Goal: Task Accomplishment & Management: Use online tool/utility

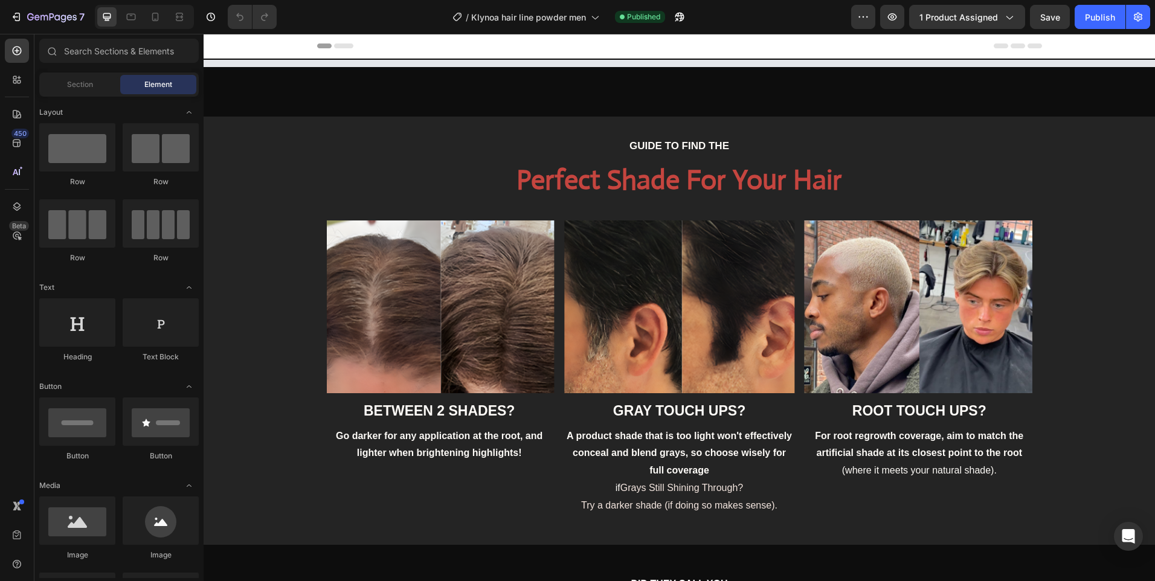
select select "Light blonde"
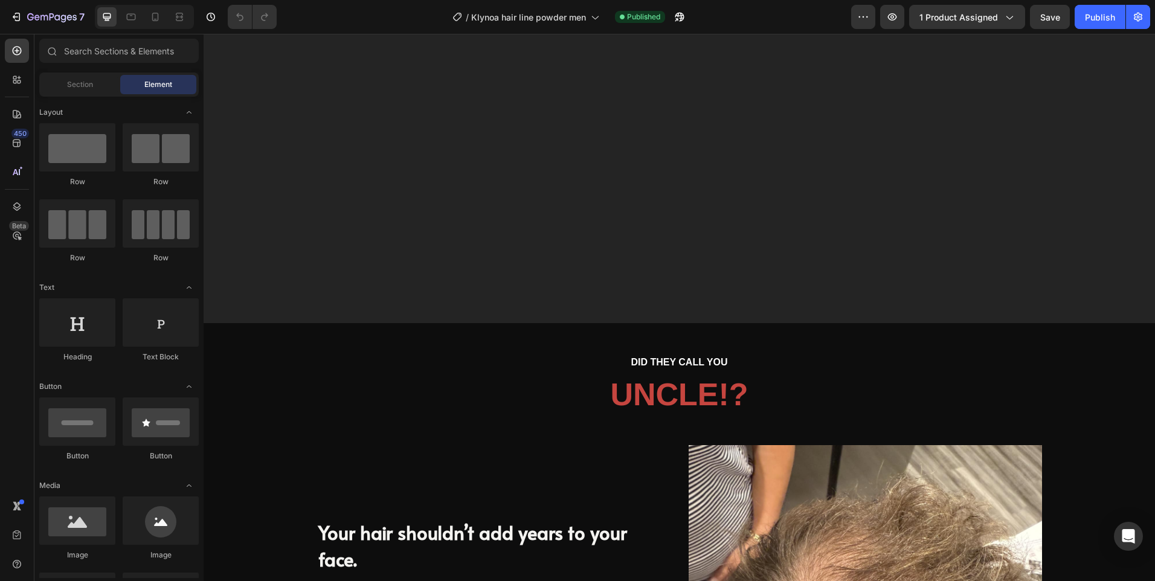
scroll to position [1269, 0]
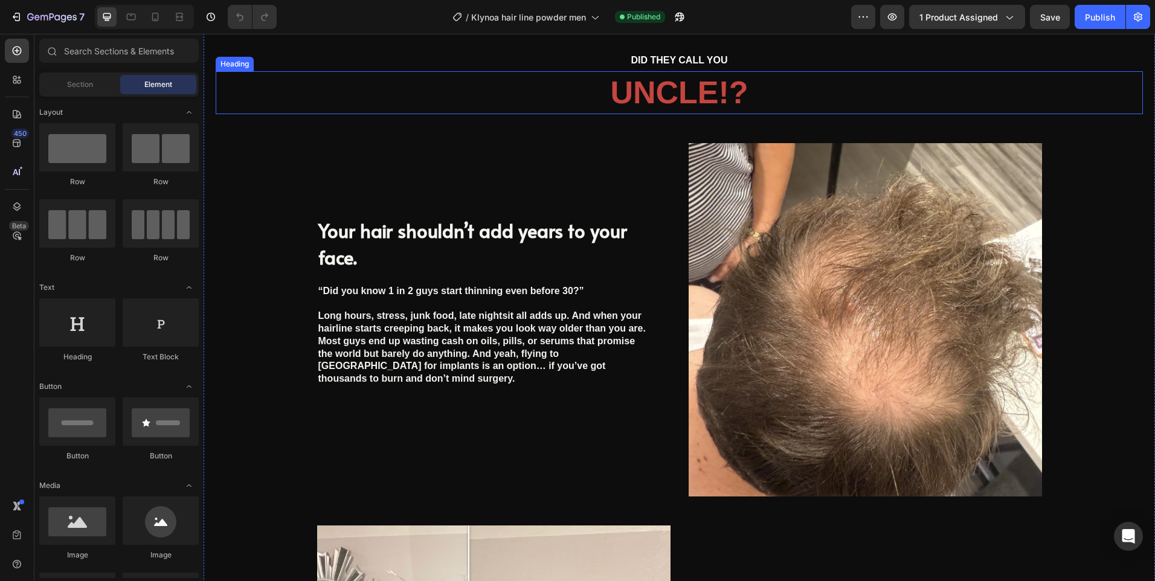
click at [684, 109] on span "UNCLE!?" at bounding box center [679, 92] width 138 height 35
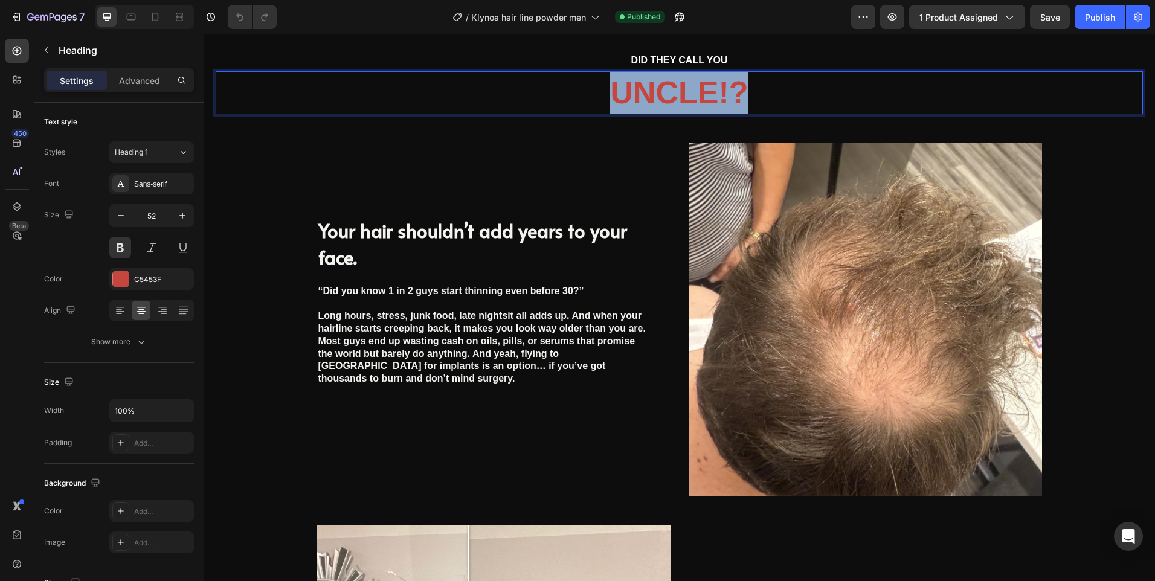
click at [717, 88] on span "UNCLE!?" at bounding box center [679, 92] width 138 height 35
drag, startPoint x: 724, startPoint y: 92, endPoint x: 677, endPoint y: 86, distance: 47.4
click at [692, 90] on span "UNCLE!?" at bounding box center [679, 92] width 138 height 35
click at [682, 88] on span "UNCLE!?" at bounding box center [679, 92] width 138 height 35
drag, startPoint x: 677, startPoint y: 86, endPoint x: 618, endPoint y: 89, distance: 59.3
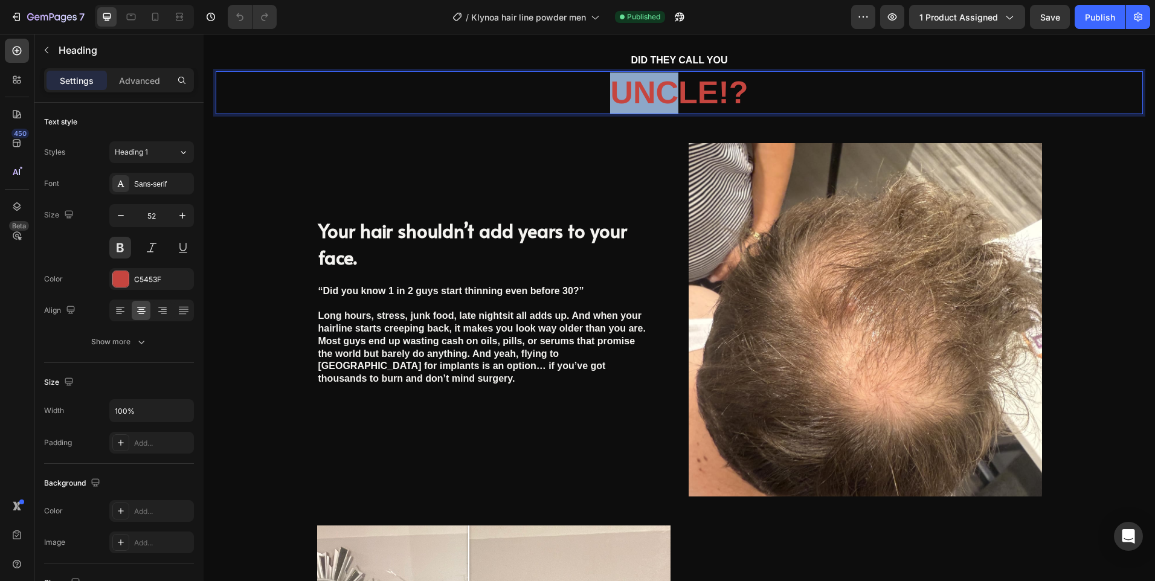
click at [618, 89] on span "UNCLE!?" at bounding box center [679, 92] width 138 height 35
click at [725, 94] on span "UNCLE!?" at bounding box center [679, 92] width 138 height 35
drag, startPoint x: 724, startPoint y: 95, endPoint x: 687, endPoint y: 95, distance: 36.9
click at [687, 95] on span "UNCLE!?" at bounding box center [679, 92] width 138 height 35
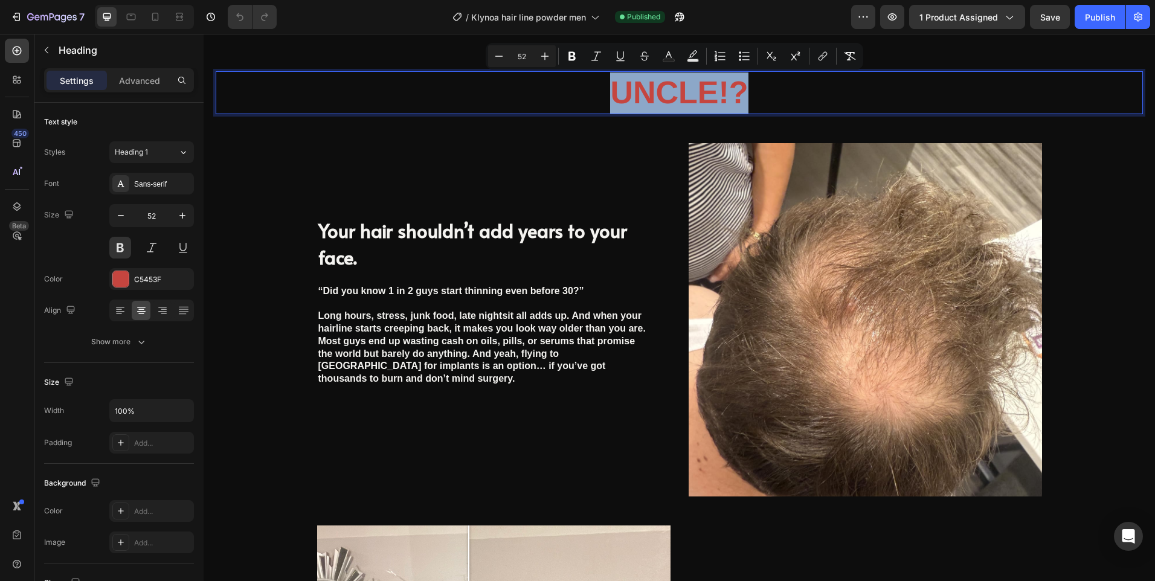
click at [621, 89] on span "UNCLE!?" at bounding box center [679, 92] width 138 height 35
drag, startPoint x: 609, startPoint y: 91, endPoint x: 709, endPoint y: 100, distance: 101.4
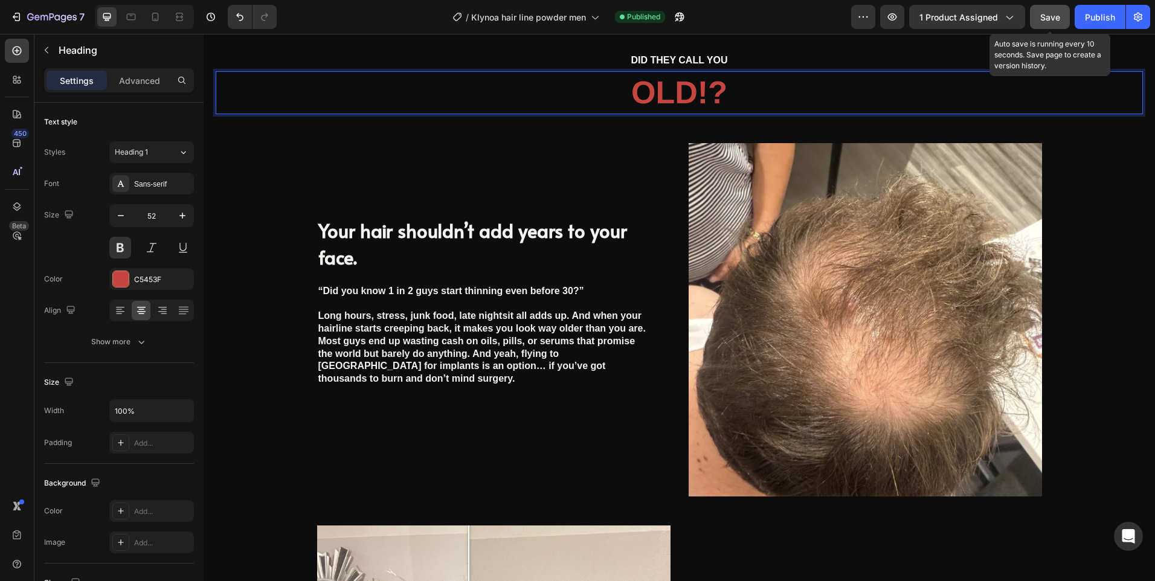
click at [1066, 15] on button "Save" at bounding box center [1050, 17] width 40 height 24
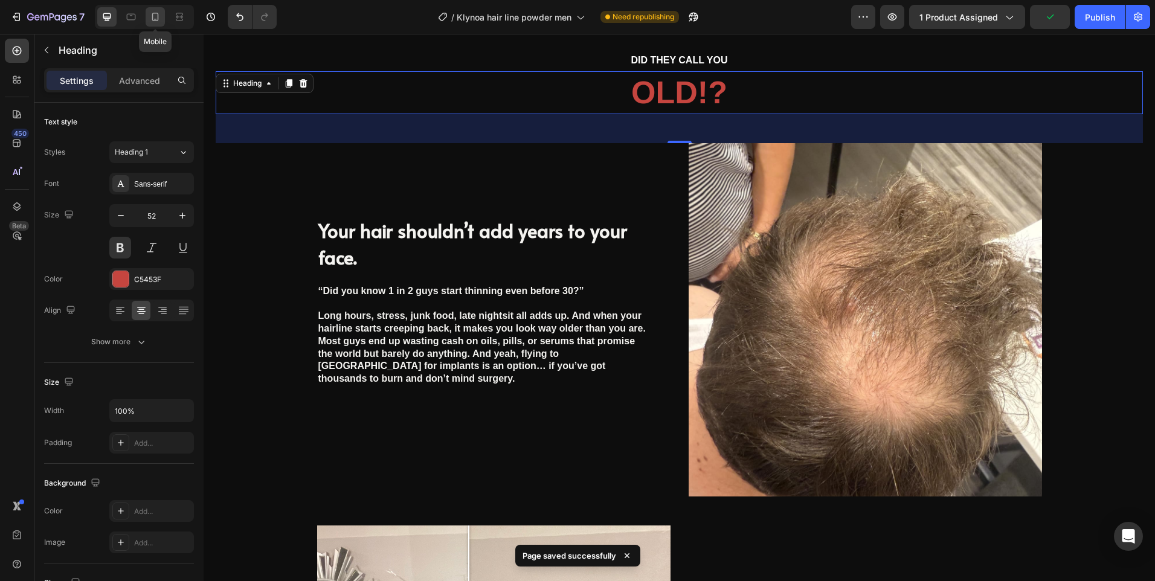
click at [162, 18] on div at bounding box center [155, 16] width 19 height 19
type input "46"
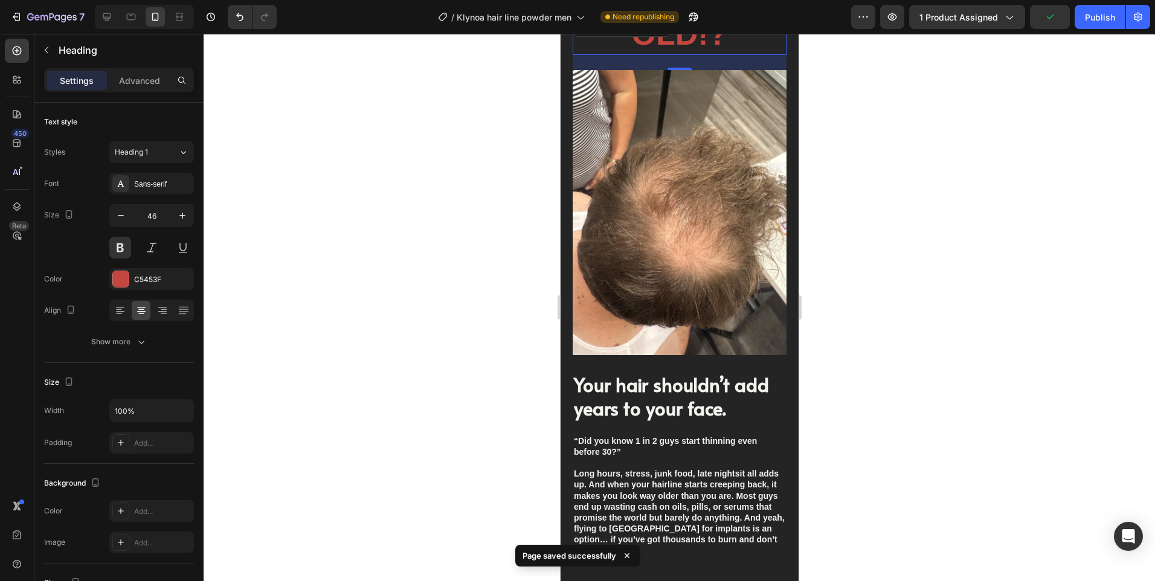
scroll to position [1208, 0]
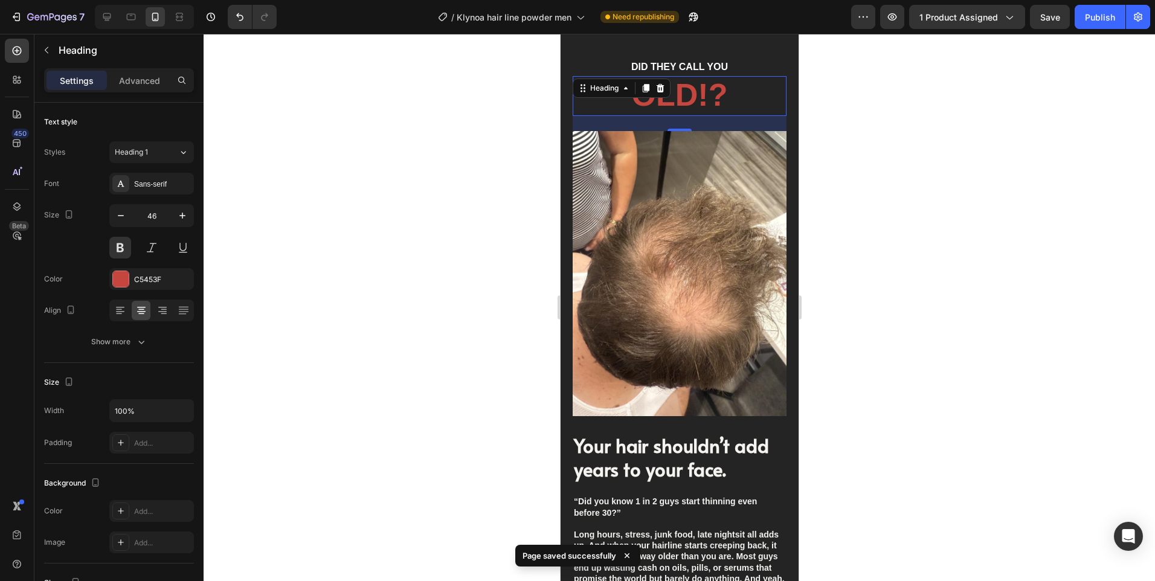
click at [839, 110] on div at bounding box center [680, 308] width 952 height 548
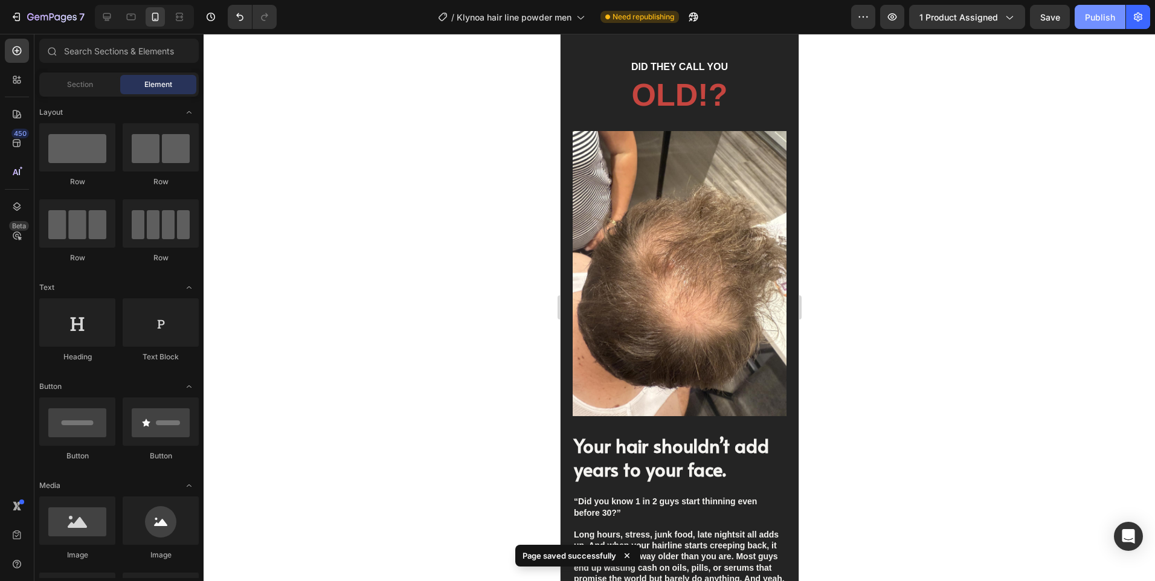
click at [1107, 22] on div "Publish" at bounding box center [1100, 17] width 30 height 13
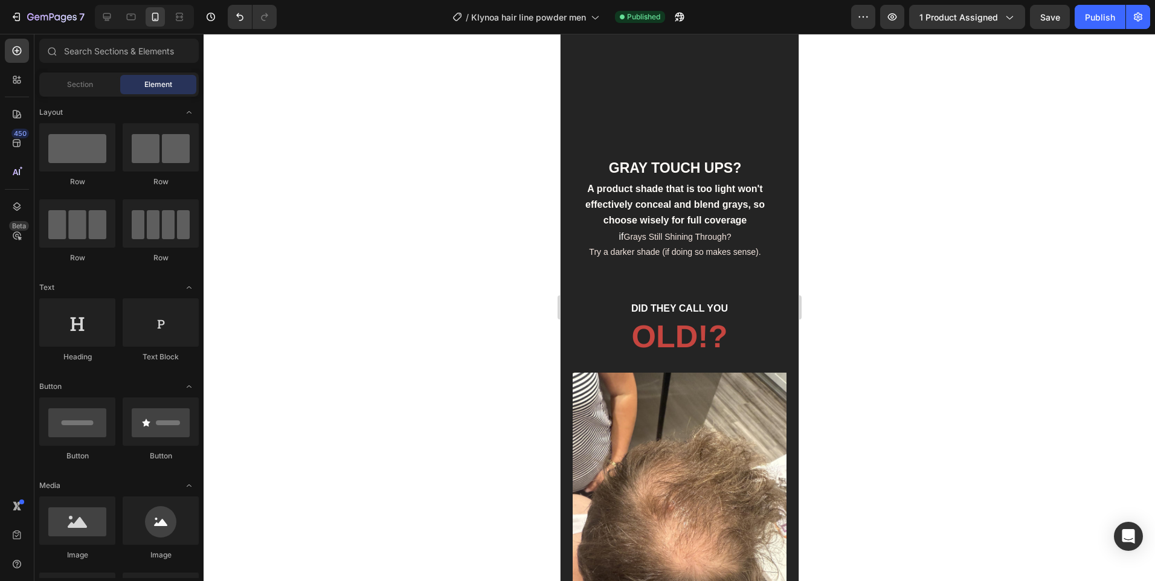
select select "Light blonde"
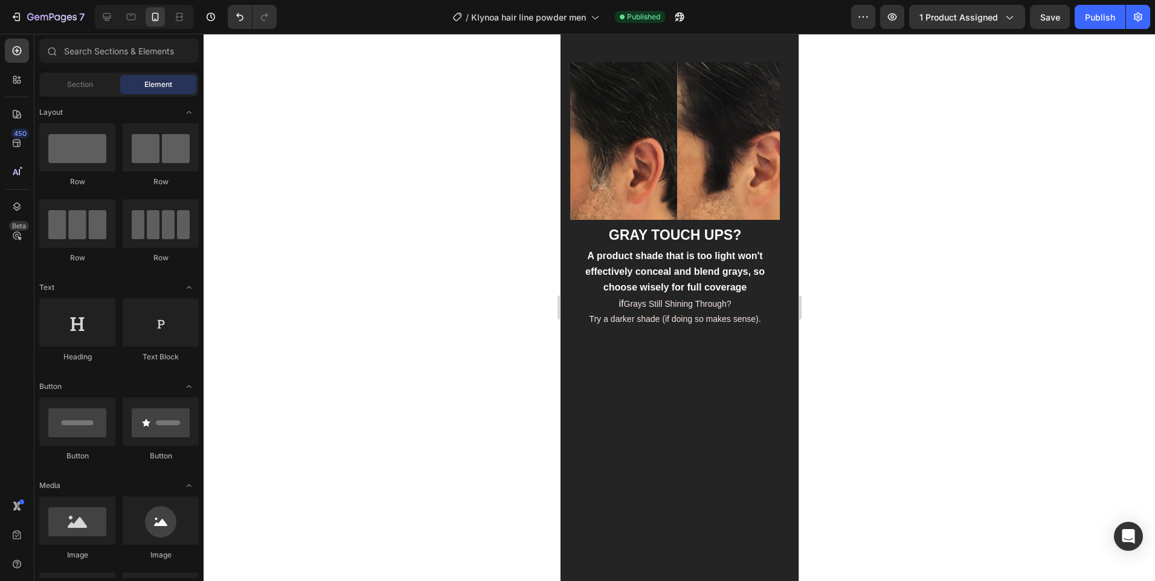
scroll to position [193, 0]
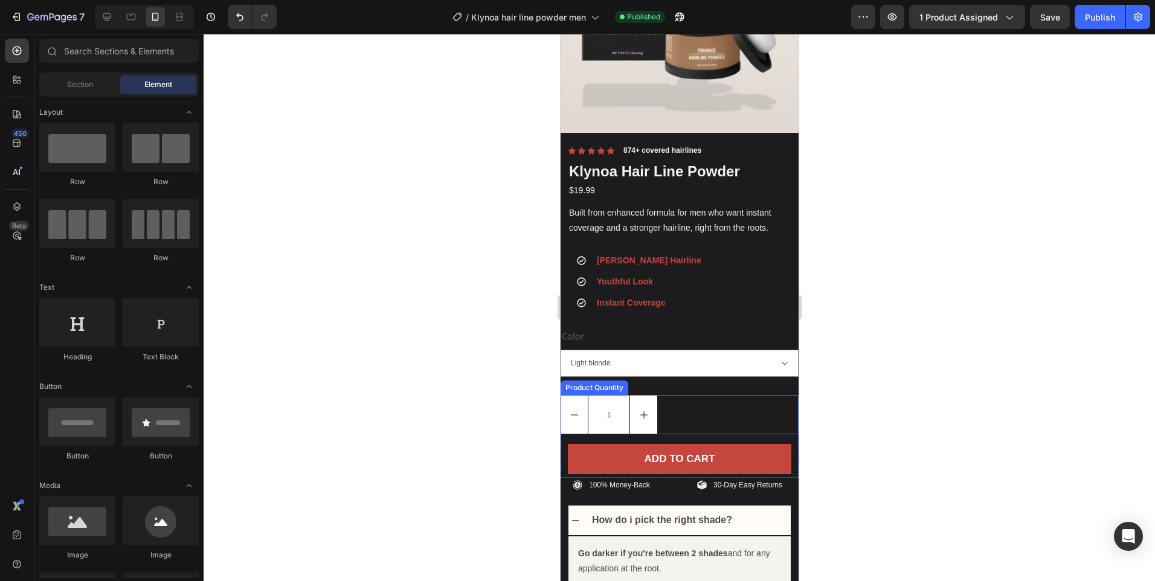
click at [702, 418] on div "1" at bounding box center [679, 414] width 238 height 39
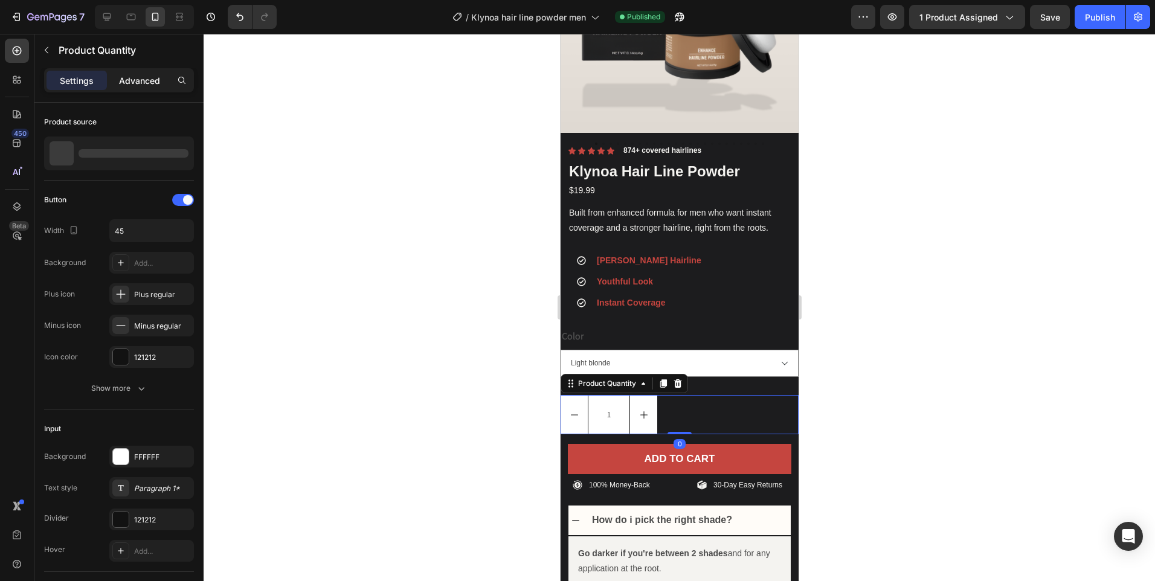
click at [147, 82] on p "Advanced" at bounding box center [139, 80] width 41 height 13
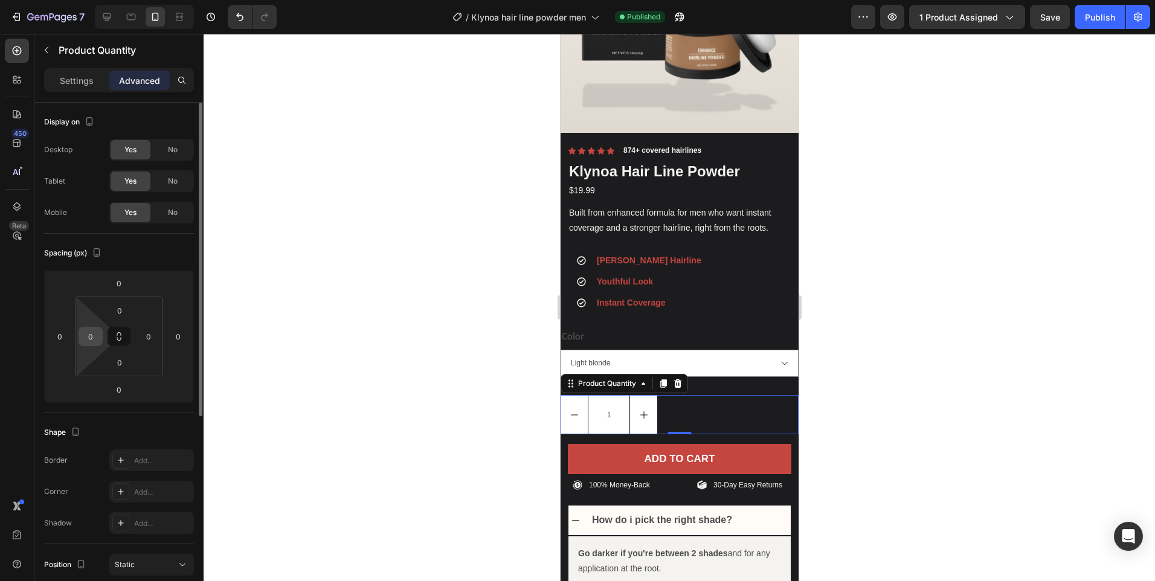
click at [96, 341] on input "0" at bounding box center [91, 337] width 18 height 18
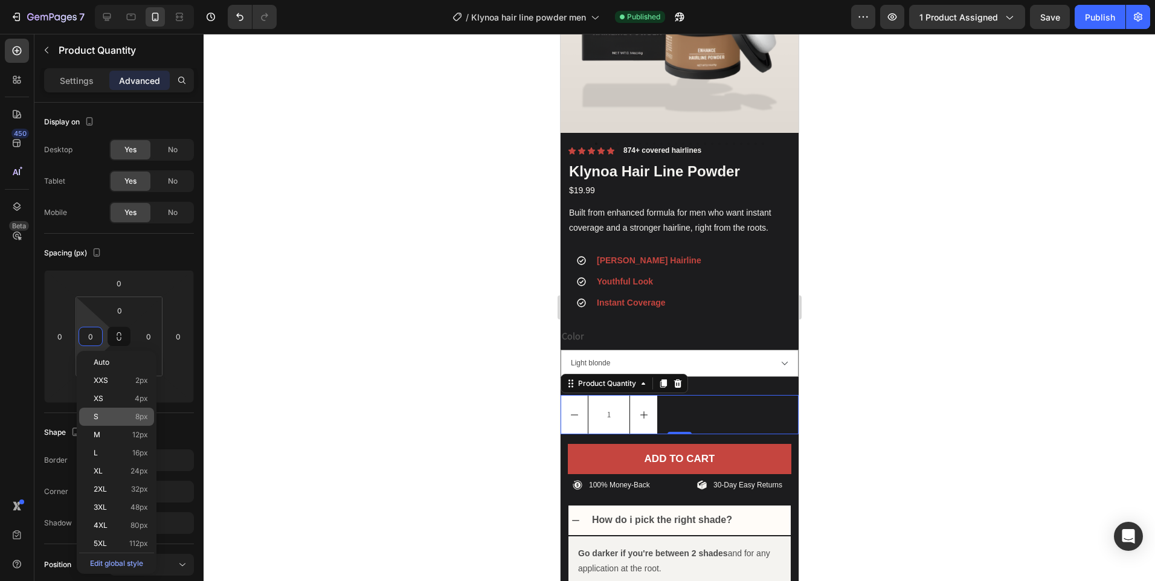
click at [115, 410] on div "S 8px" at bounding box center [116, 417] width 75 height 18
type input "8"
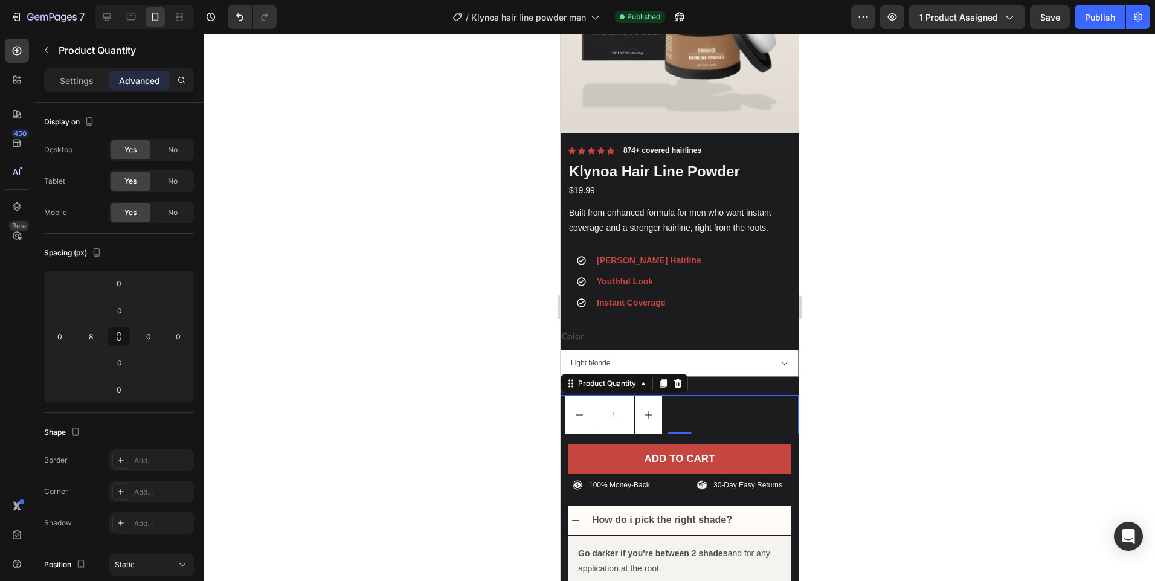
click at [956, 396] on div at bounding box center [680, 308] width 952 height 548
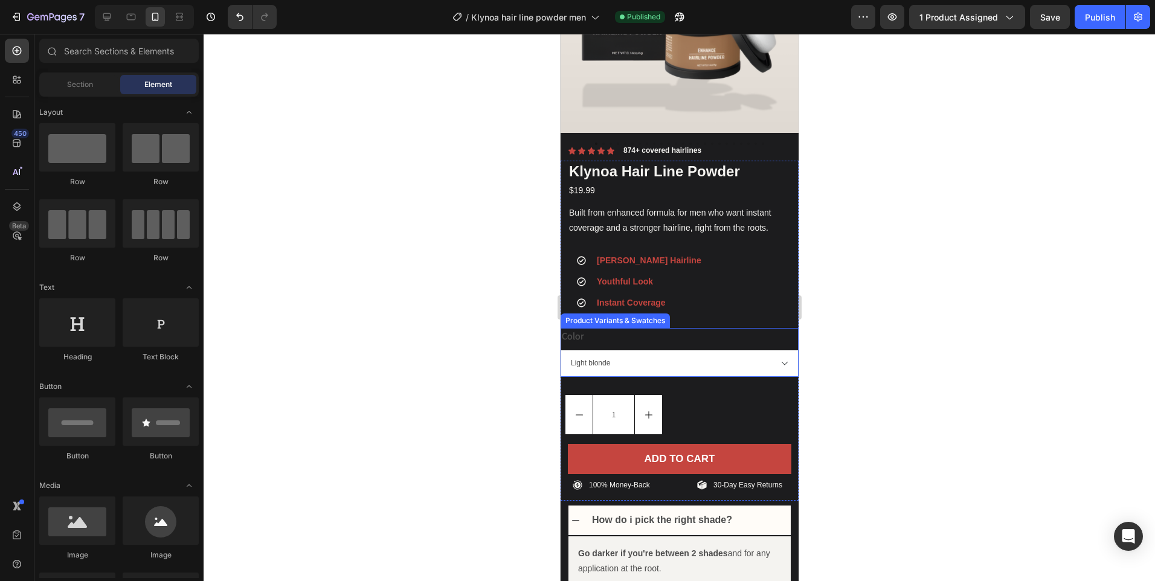
click at [676, 355] on select "Black Maroon Dark blonde White Dark Brown Dark Grey Light Grey Light blonde Bro…" at bounding box center [679, 363] width 238 height 27
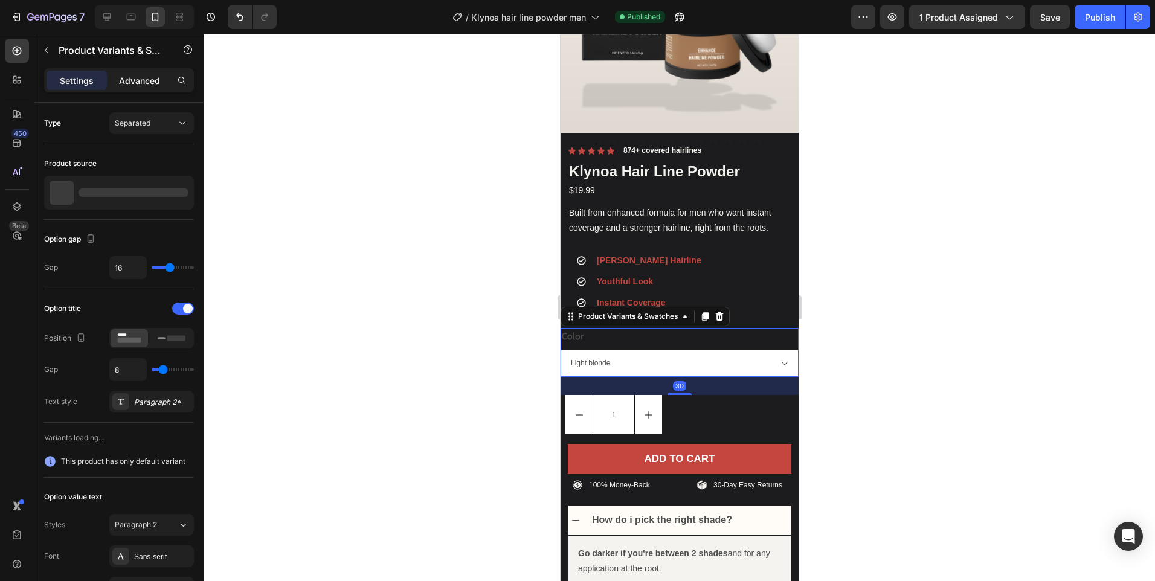
drag, startPoint x: 128, startPoint y: 71, endPoint x: 122, endPoint y: 88, distance: 17.4
click at [128, 71] on div "Advanced" at bounding box center [139, 80] width 60 height 19
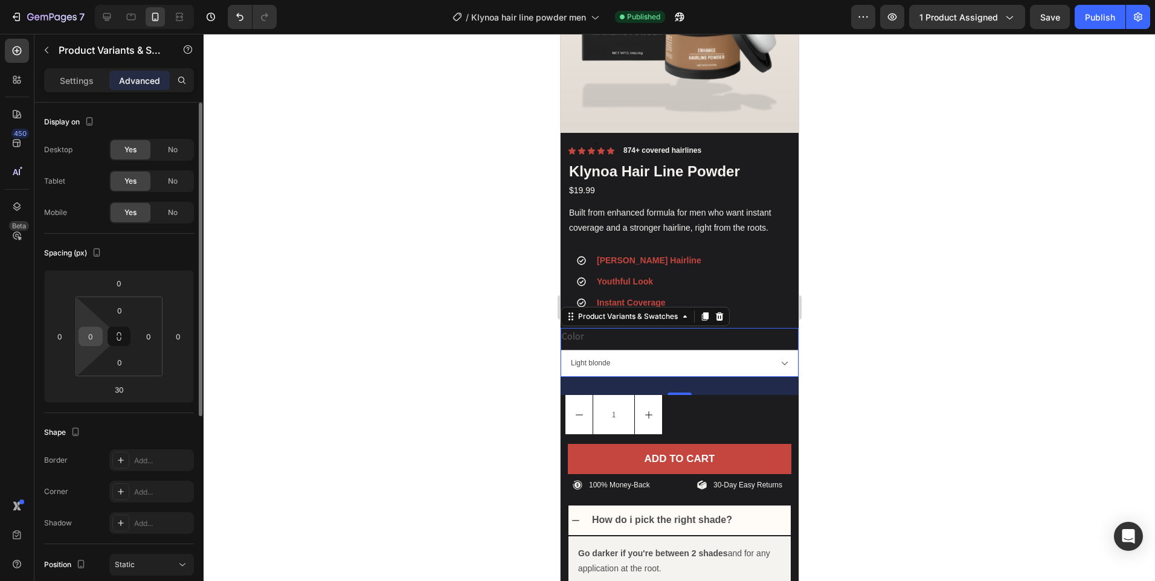
click at [90, 335] on input "0" at bounding box center [91, 337] width 18 height 18
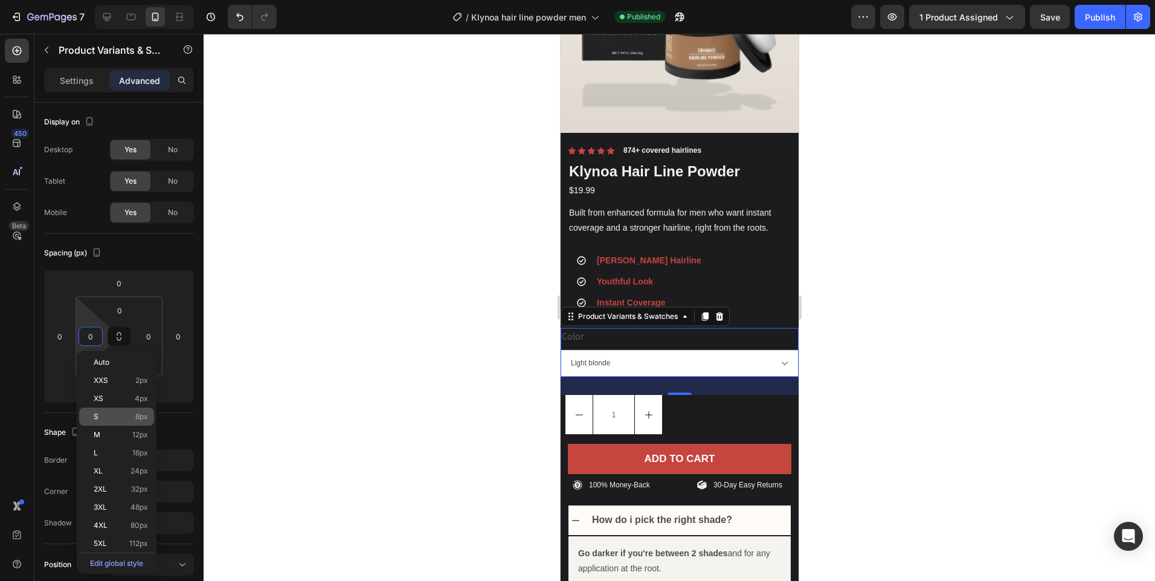
click at [100, 421] on div "S 8px" at bounding box center [116, 417] width 75 height 18
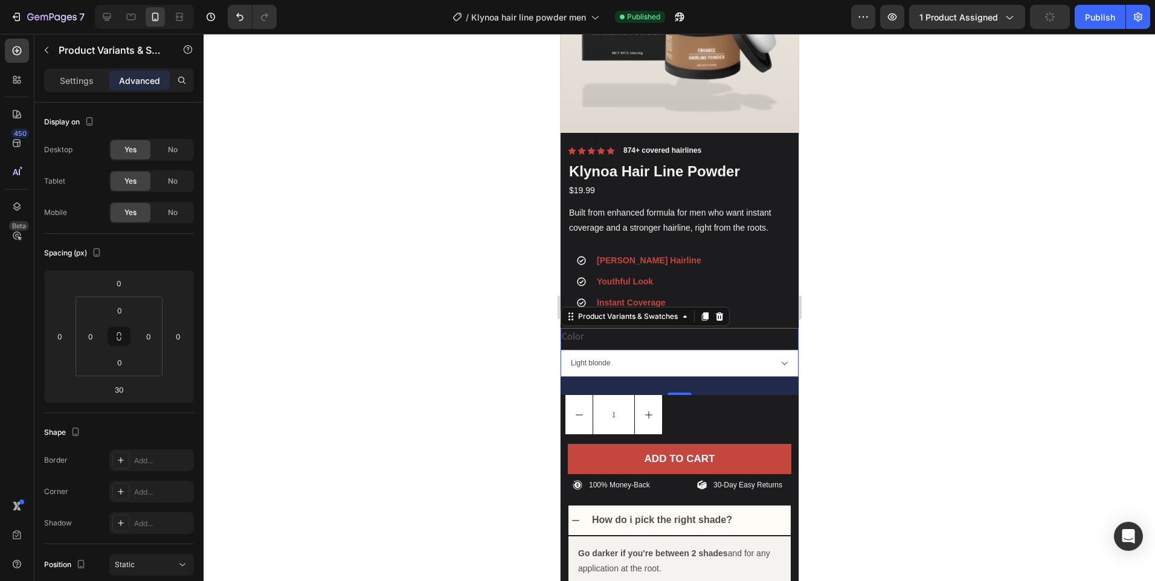
type input "8"
click at [144, 338] on input "0" at bounding box center [149, 337] width 18 height 18
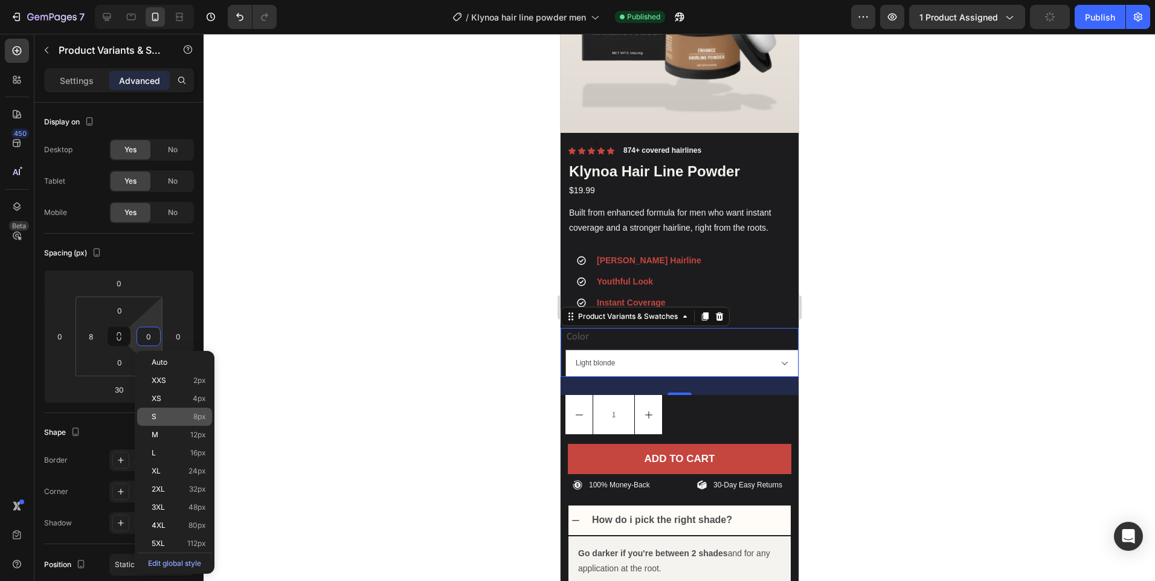
click at [167, 408] on div "S 8px" at bounding box center [174, 417] width 75 height 18
type input "8"
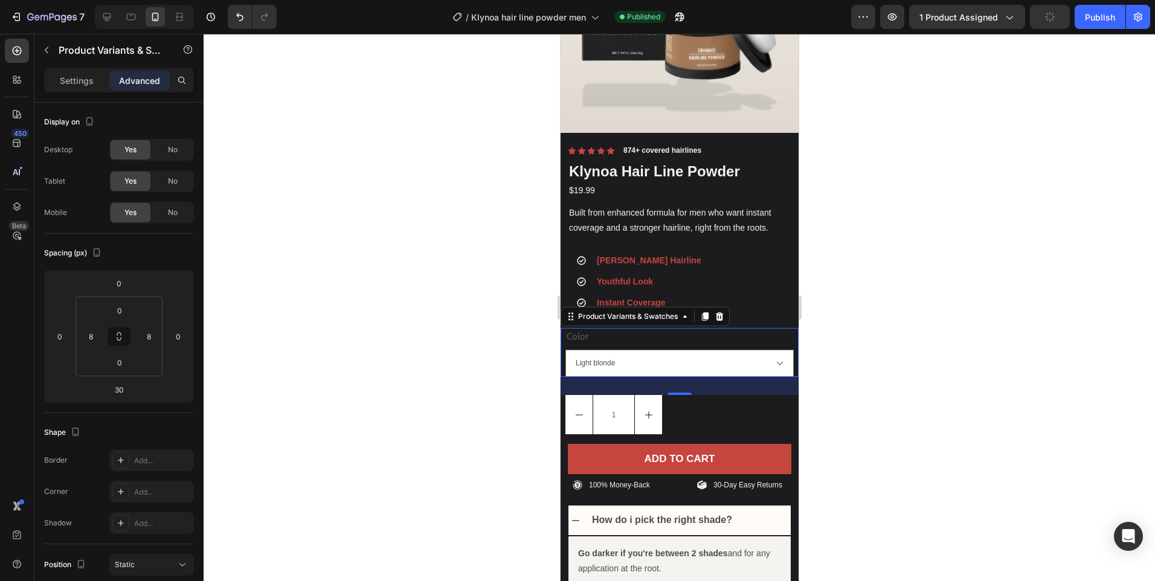
click at [864, 261] on div at bounding box center [680, 308] width 952 height 548
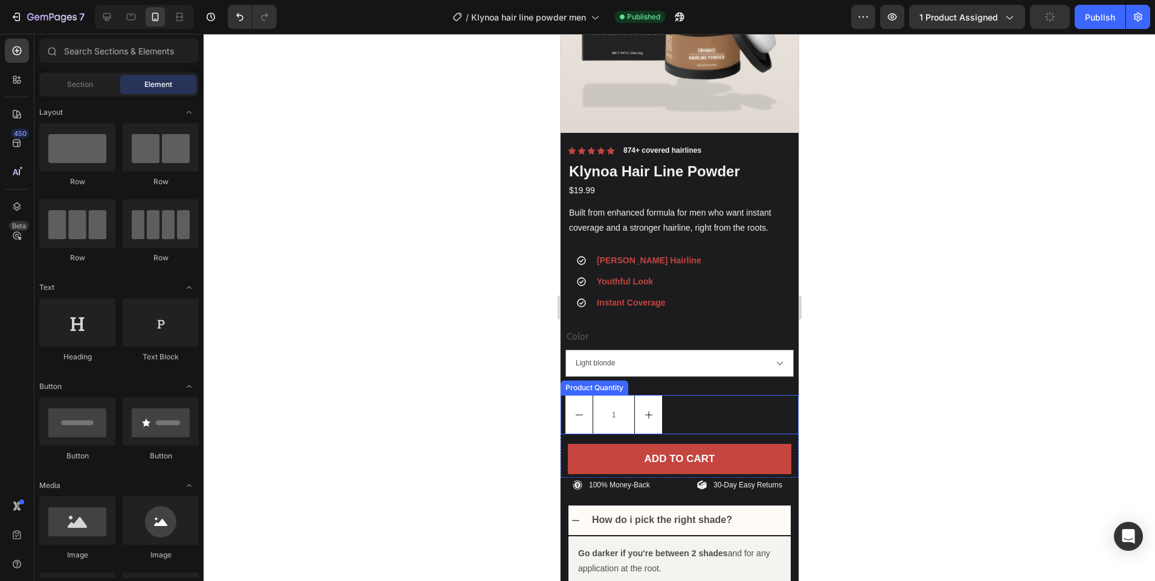
click at [680, 415] on div "1" at bounding box center [681, 414] width 233 height 39
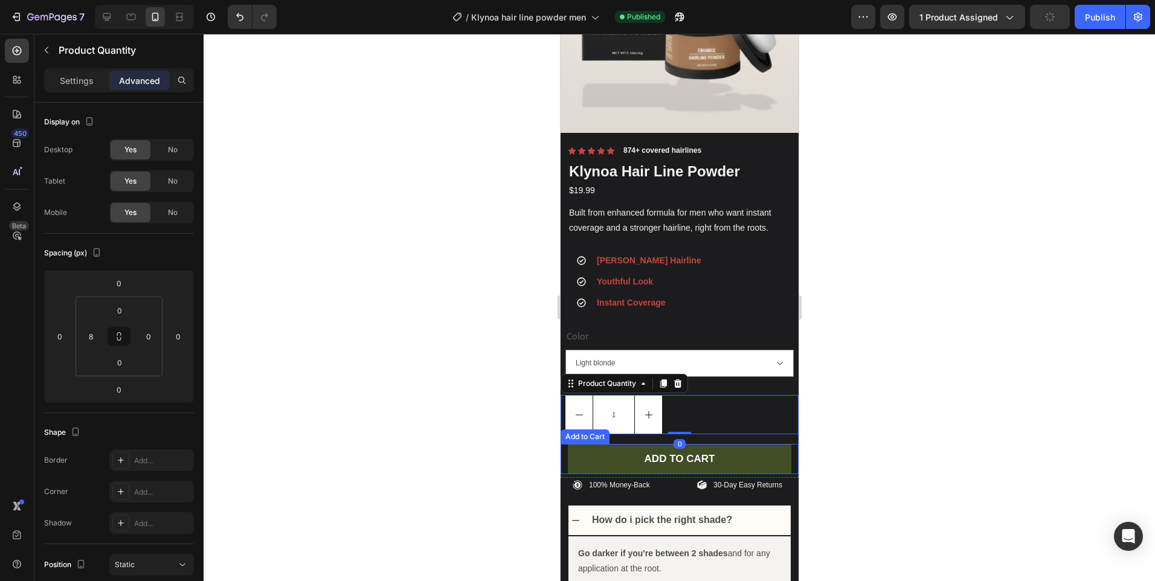
click at [697, 444] on button "ADD TO CART" at bounding box center [679, 459] width 224 height 30
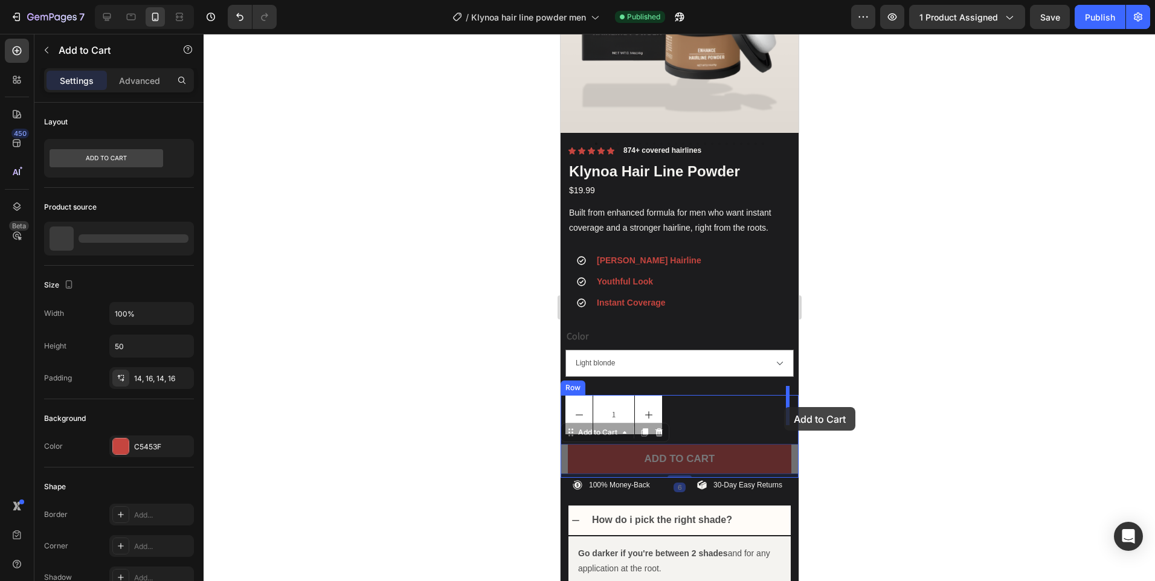
drag, startPoint x: 583, startPoint y: 423, endPoint x: 784, endPoint y: 407, distance: 201.9
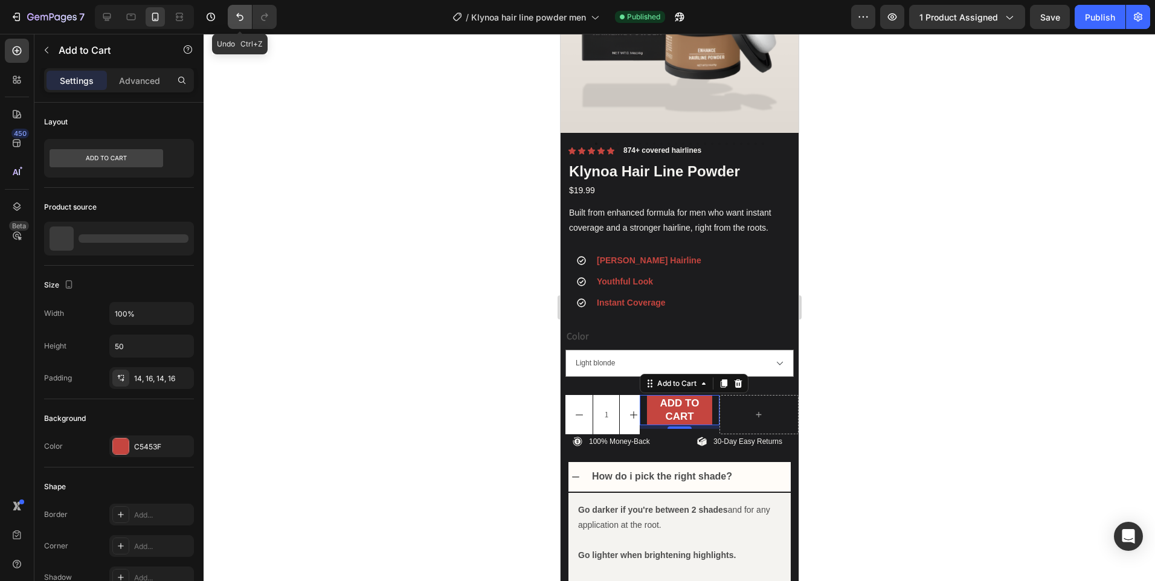
click at [238, 16] on icon "Undo/Redo" at bounding box center [239, 17] width 7 height 8
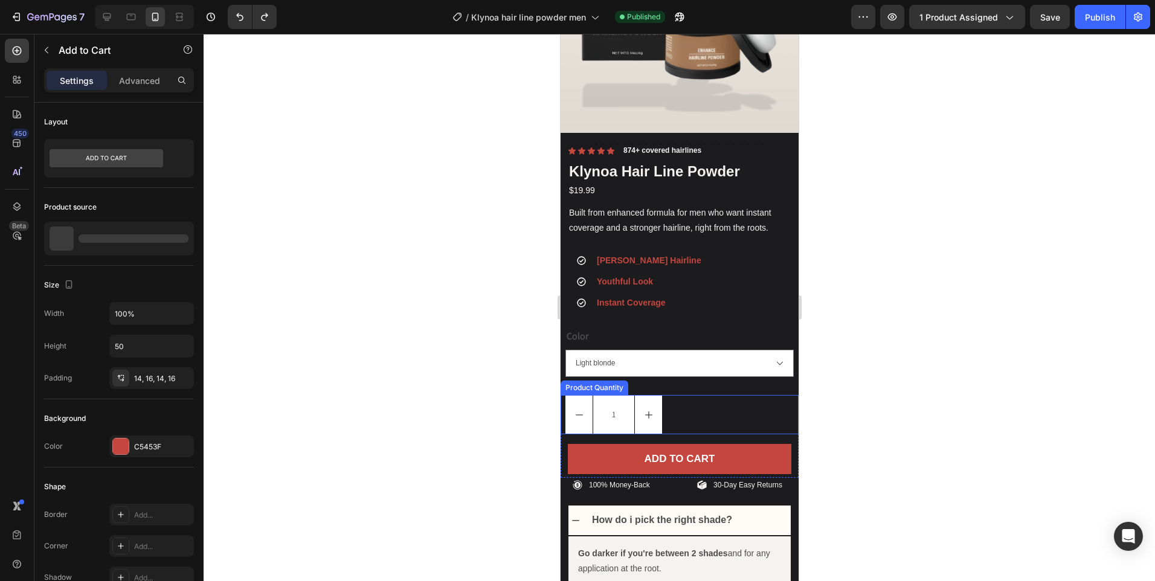
click at [715, 407] on div "1" at bounding box center [681, 414] width 233 height 39
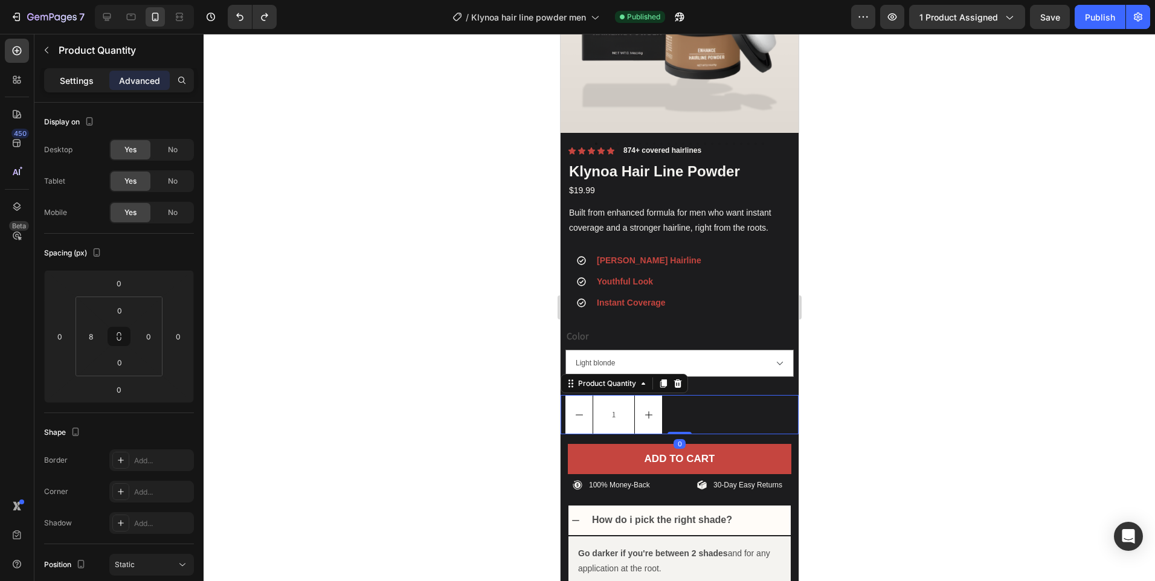
click at [90, 73] on div "Settings" at bounding box center [77, 80] width 60 height 19
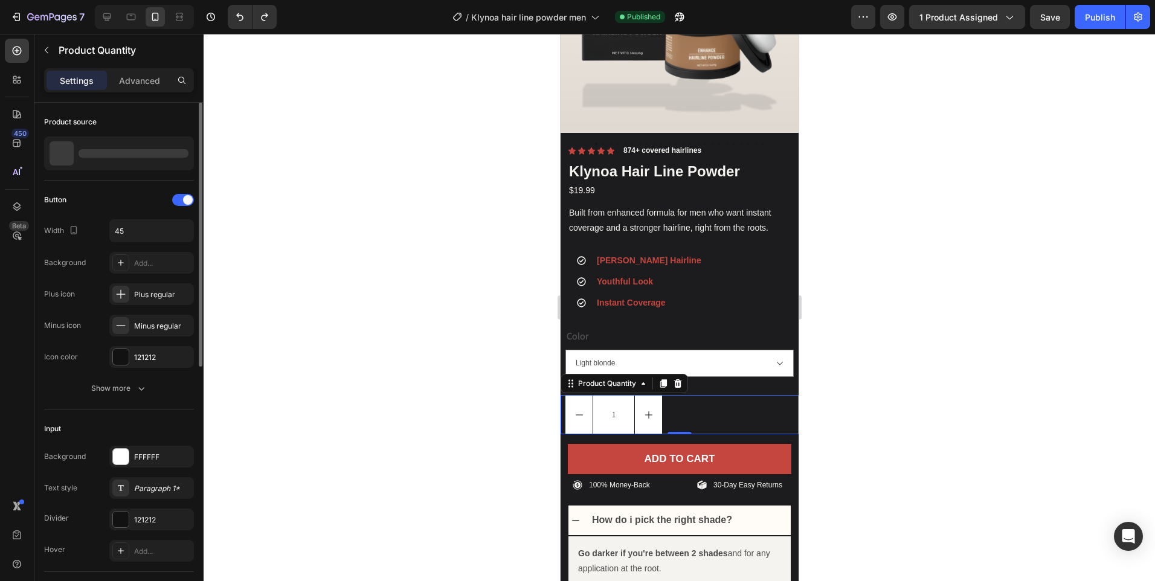
click at [72, 152] on div at bounding box center [62, 153] width 24 height 24
click at [876, 286] on div at bounding box center [680, 308] width 952 height 548
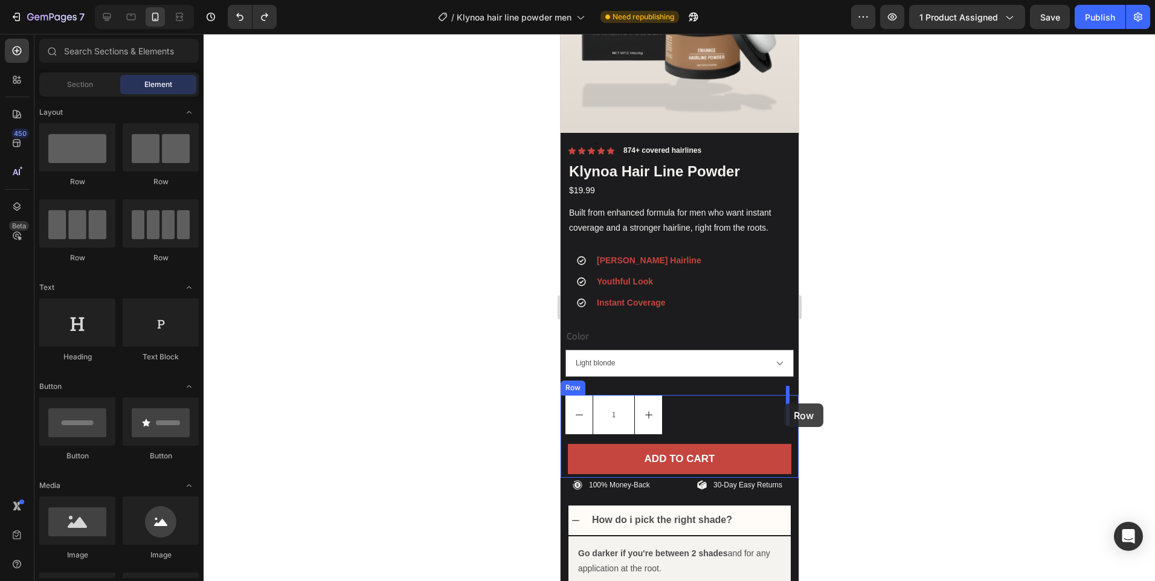
drag, startPoint x: 653, startPoint y: 191, endPoint x: 723, endPoint y: 449, distance: 267.4
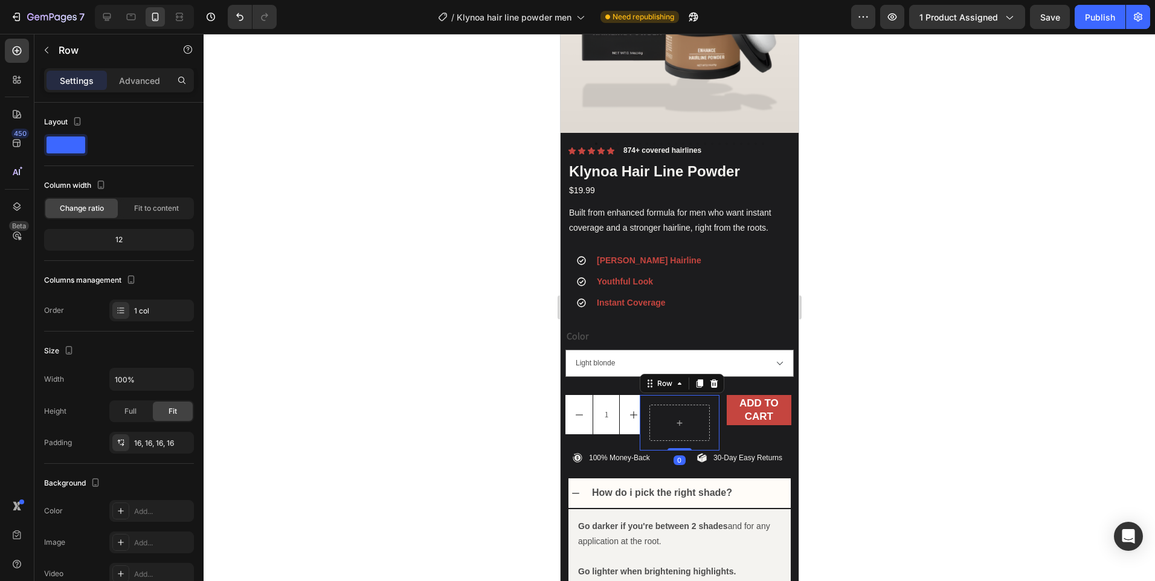
click at [708, 396] on div "Row 0" at bounding box center [678, 423] width 79 height 56
click at [716, 376] on div at bounding box center [713, 383] width 15 height 15
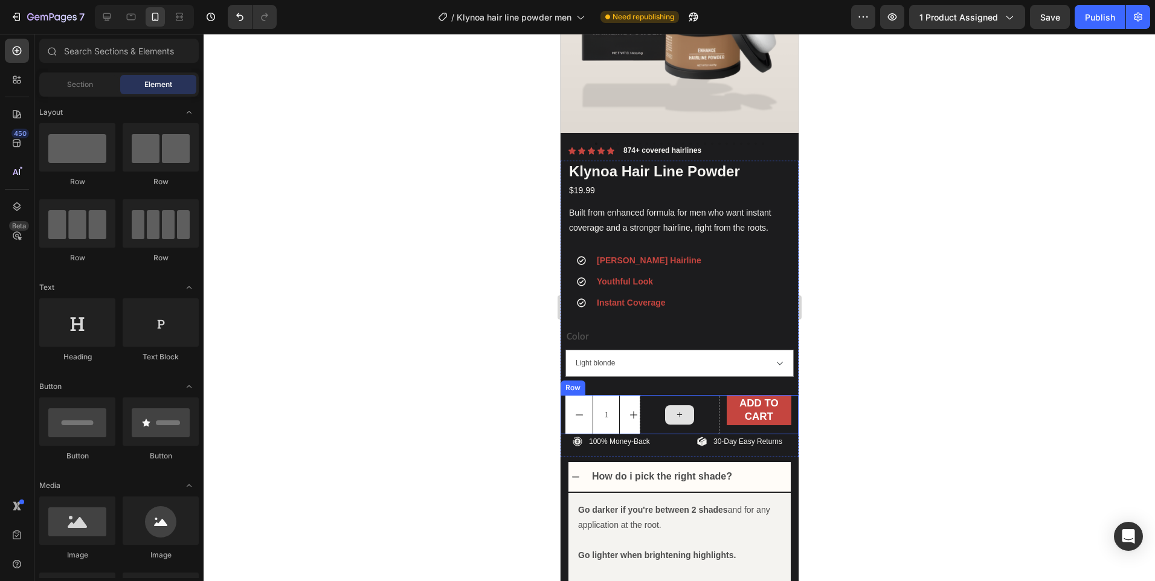
click at [702, 408] on div at bounding box center [678, 414] width 79 height 39
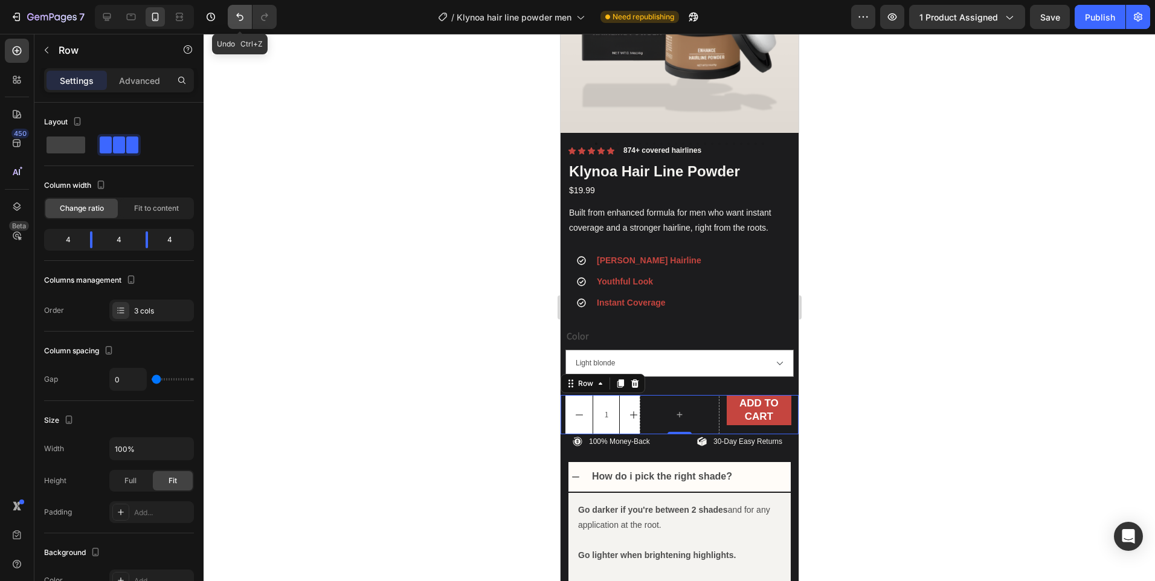
click at [232, 15] on button "Undo/Redo" at bounding box center [240, 17] width 24 height 24
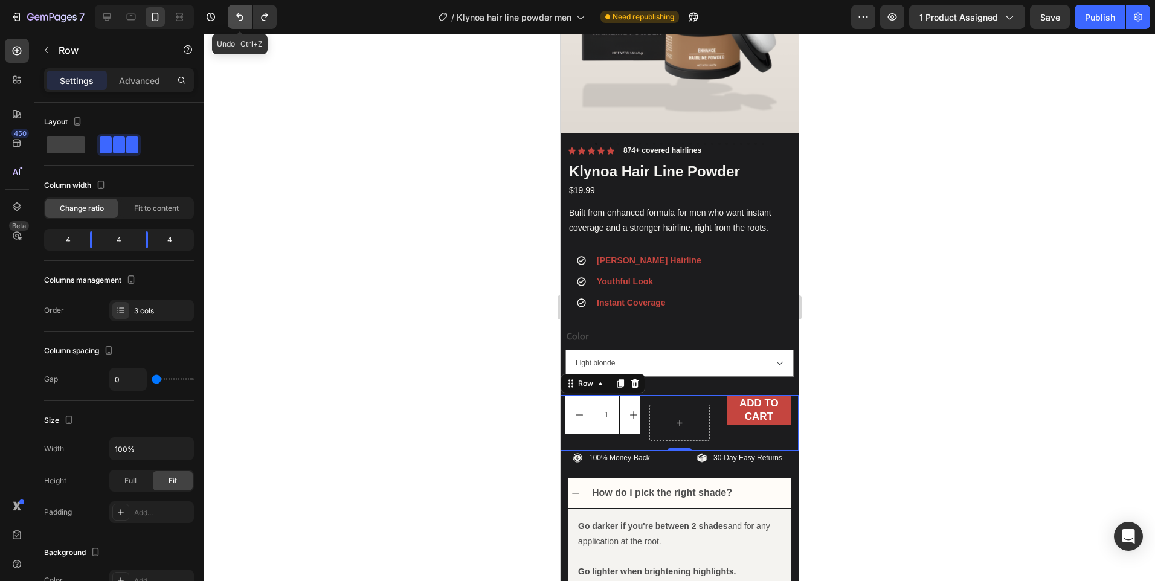
click at [232, 15] on button "Undo/Redo" at bounding box center [240, 17] width 24 height 24
type input "16"
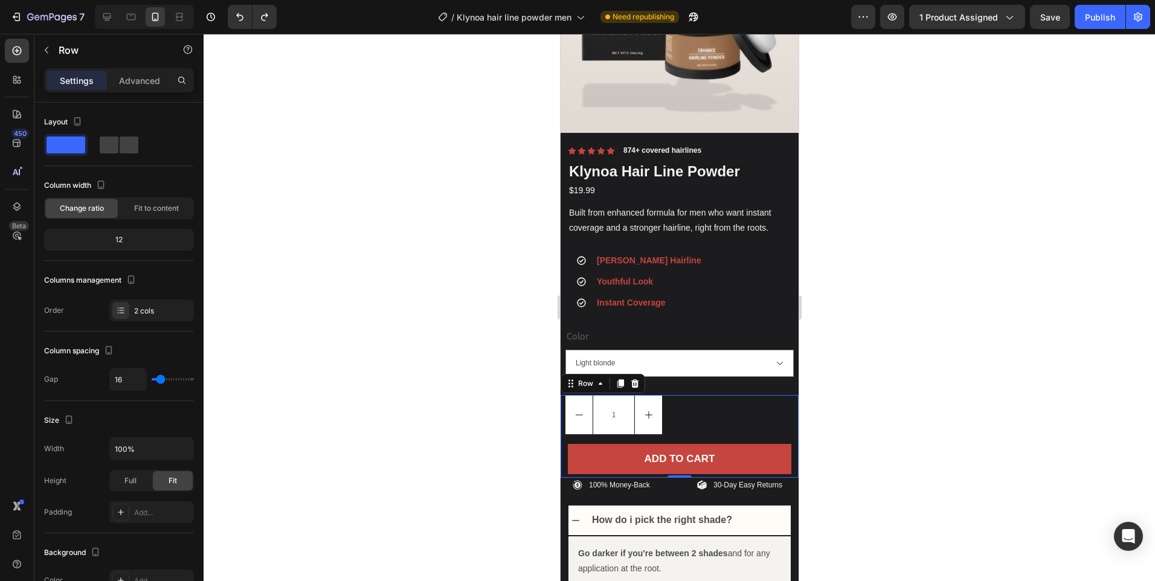
click at [912, 257] on div at bounding box center [680, 308] width 952 height 548
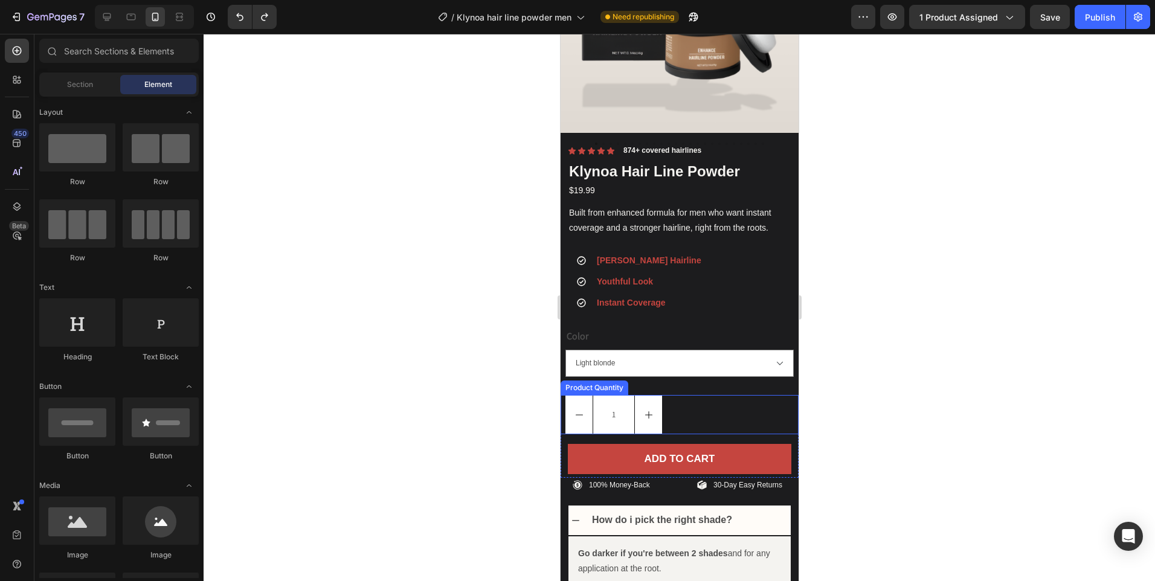
click at [684, 395] on div "1" at bounding box center [681, 414] width 233 height 39
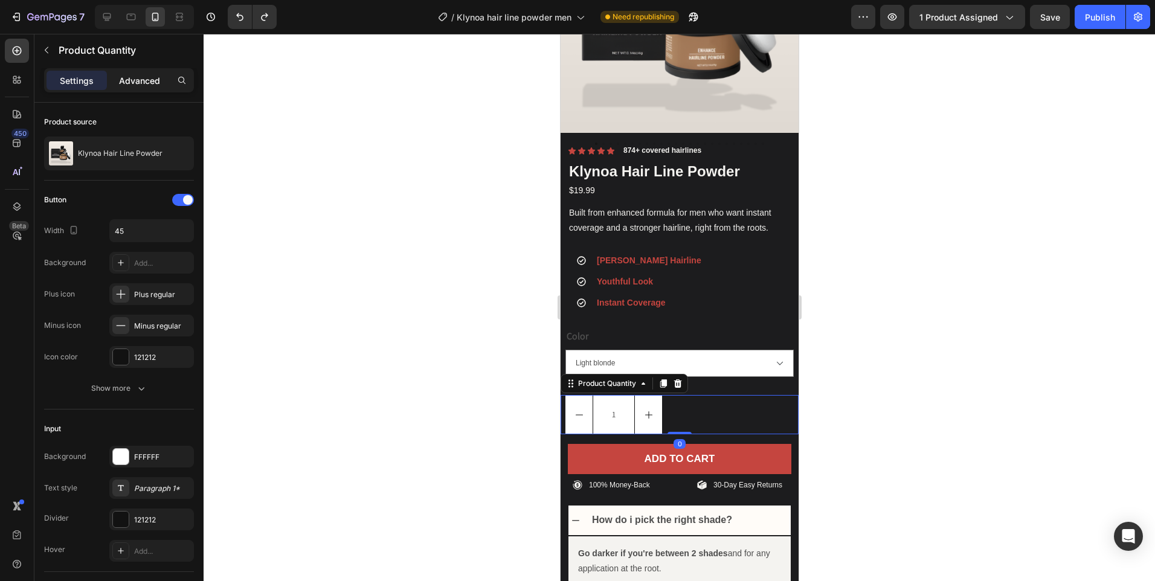
click at [141, 80] on p "Advanced" at bounding box center [139, 80] width 41 height 13
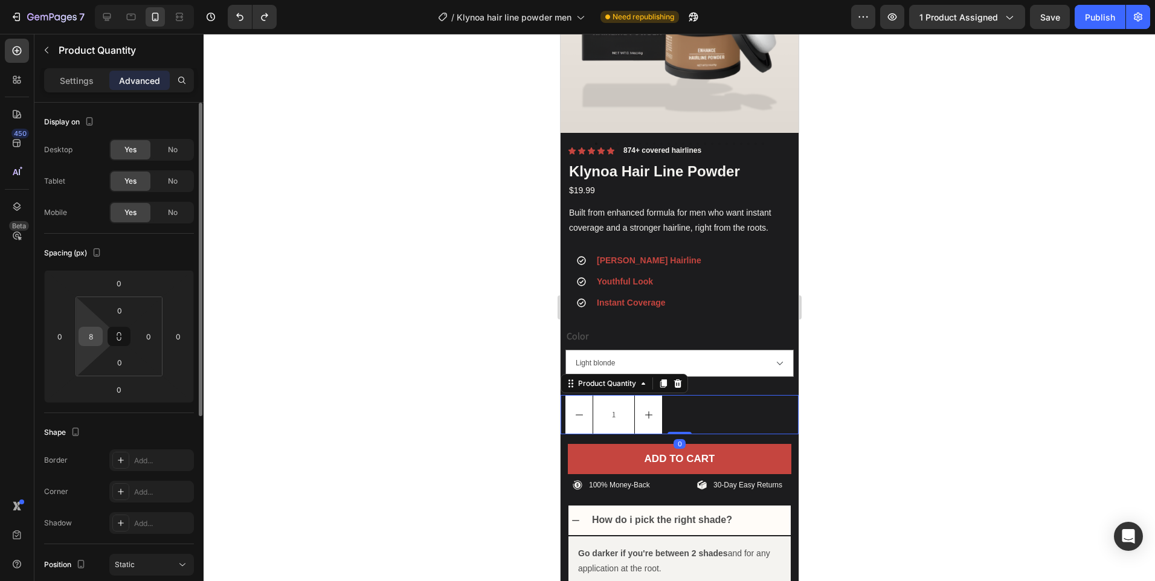
click at [93, 343] on input "8" at bounding box center [91, 337] width 18 height 18
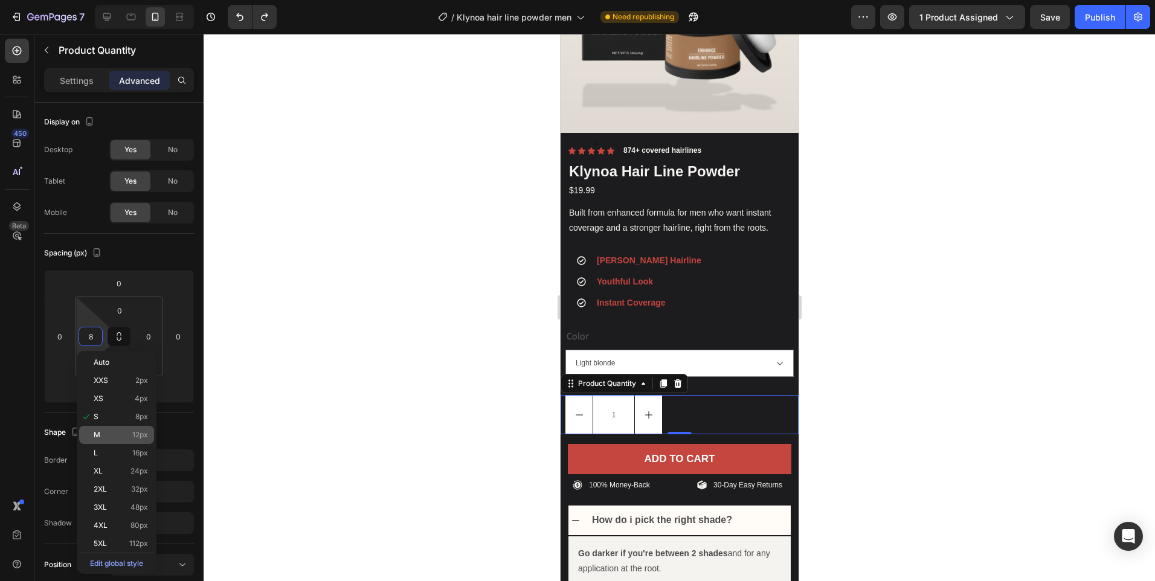
click at [116, 435] on p "M 12px" at bounding box center [121, 435] width 54 height 8
type input "12"
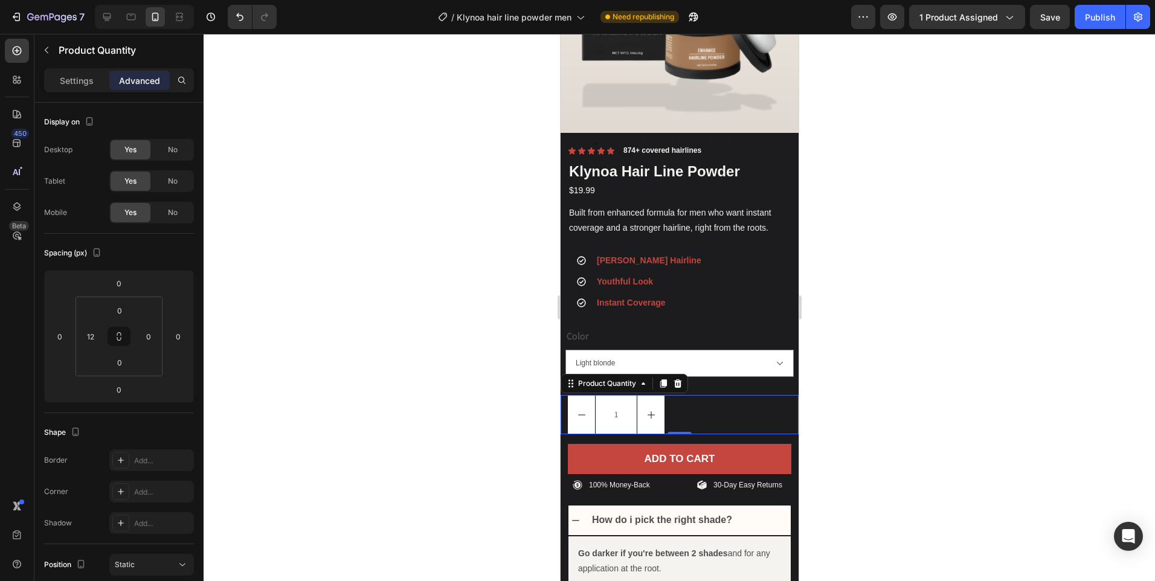
click at [982, 331] on div at bounding box center [680, 308] width 952 height 548
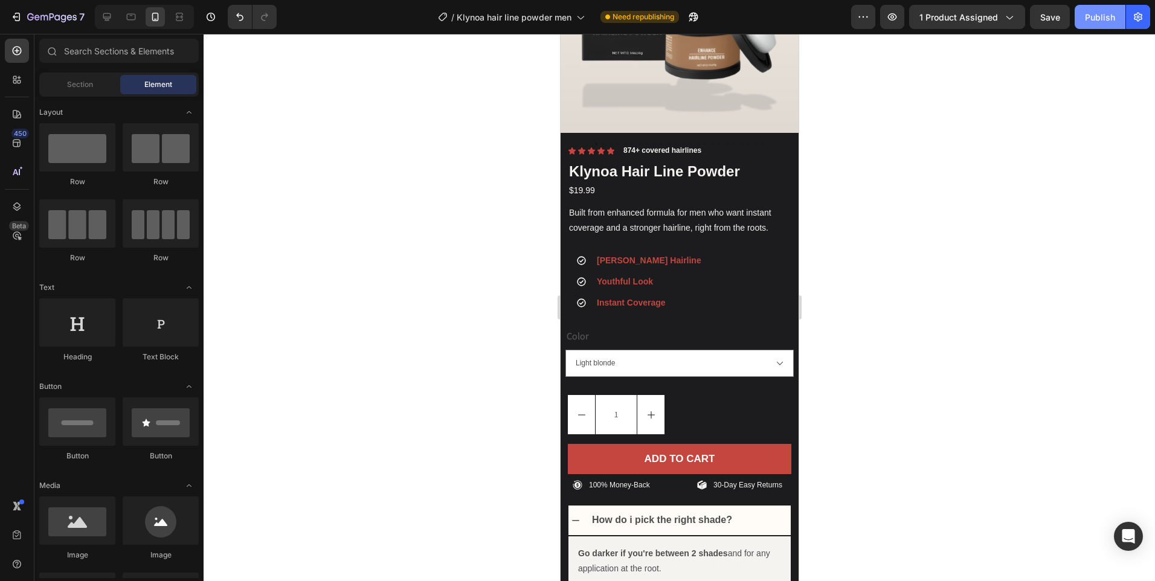
click at [1091, 11] on div "Publish" at bounding box center [1100, 17] width 30 height 13
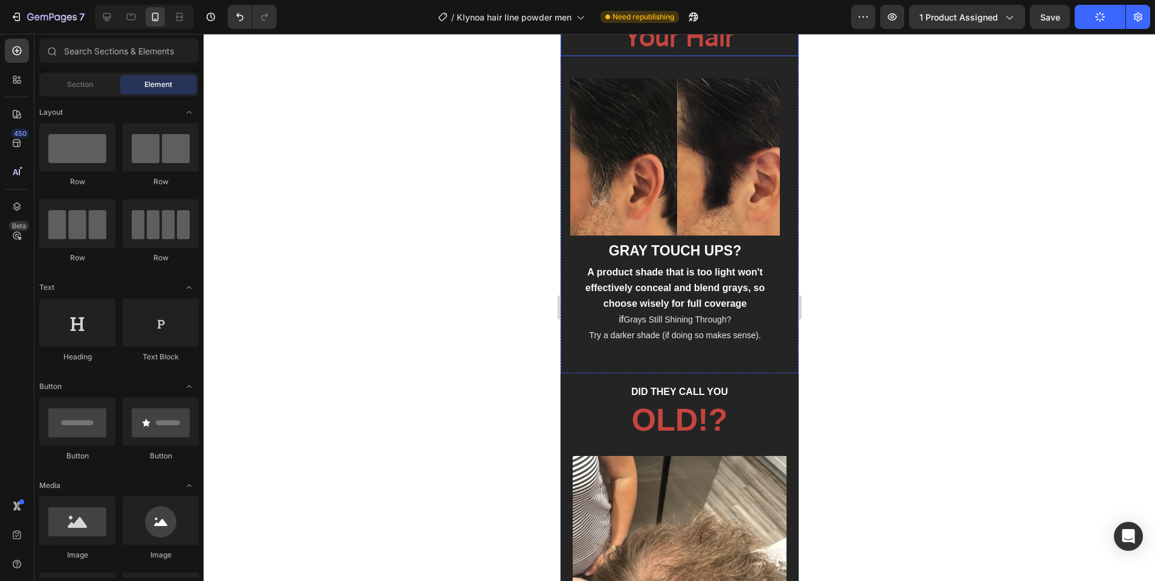
scroll to position [1401, 0]
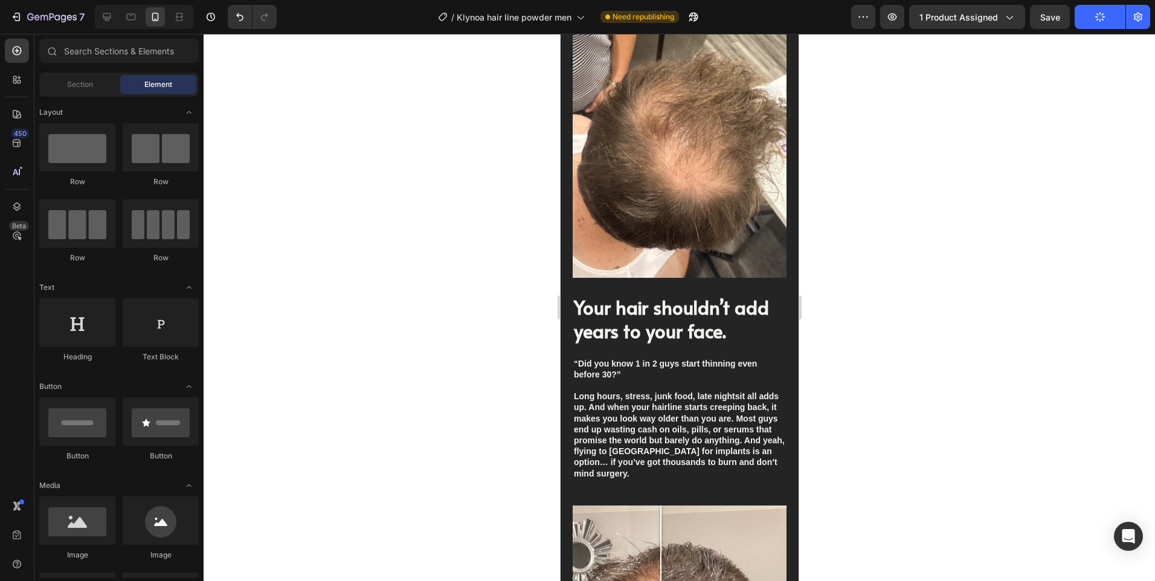
select select "Light blonde"
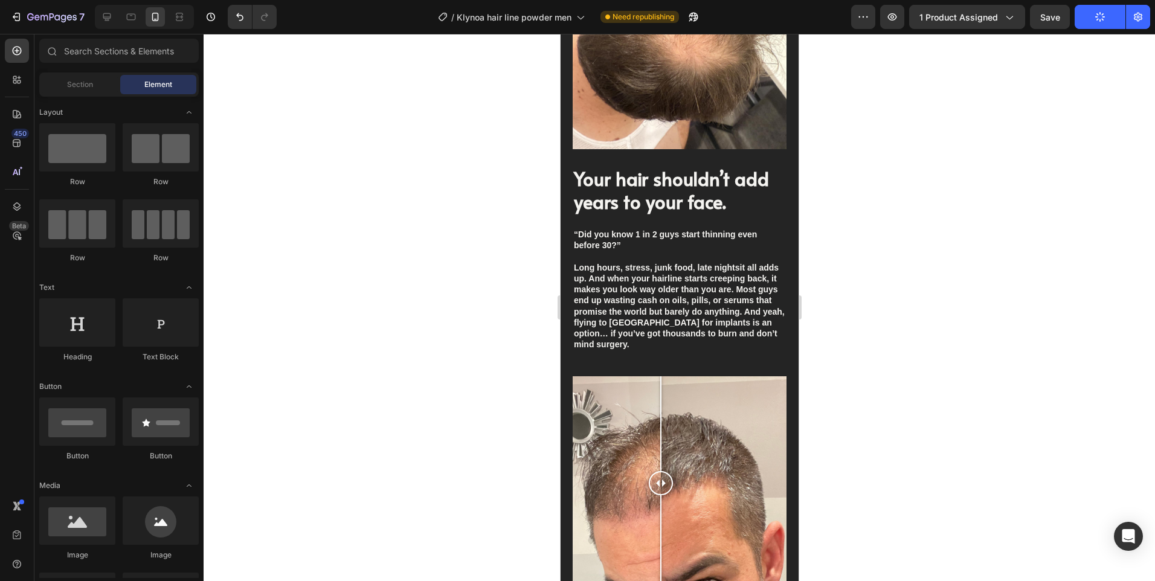
scroll to position [1994, 0]
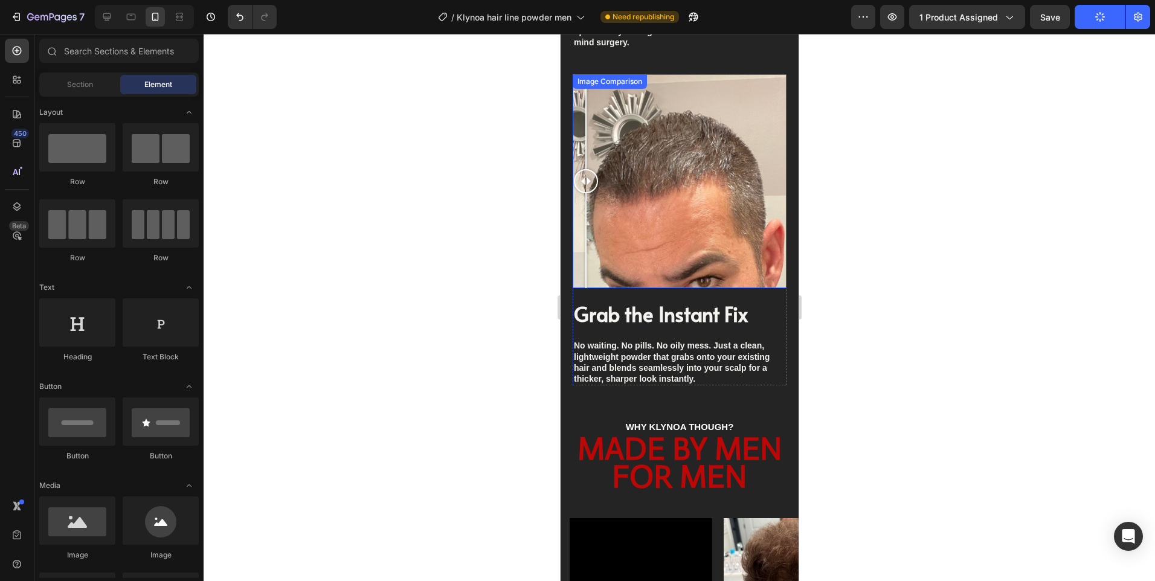
drag, startPoint x: 659, startPoint y: 166, endPoint x: 584, endPoint y: 186, distance: 77.1
click at [584, 186] on div at bounding box center [586, 181] width 24 height 214
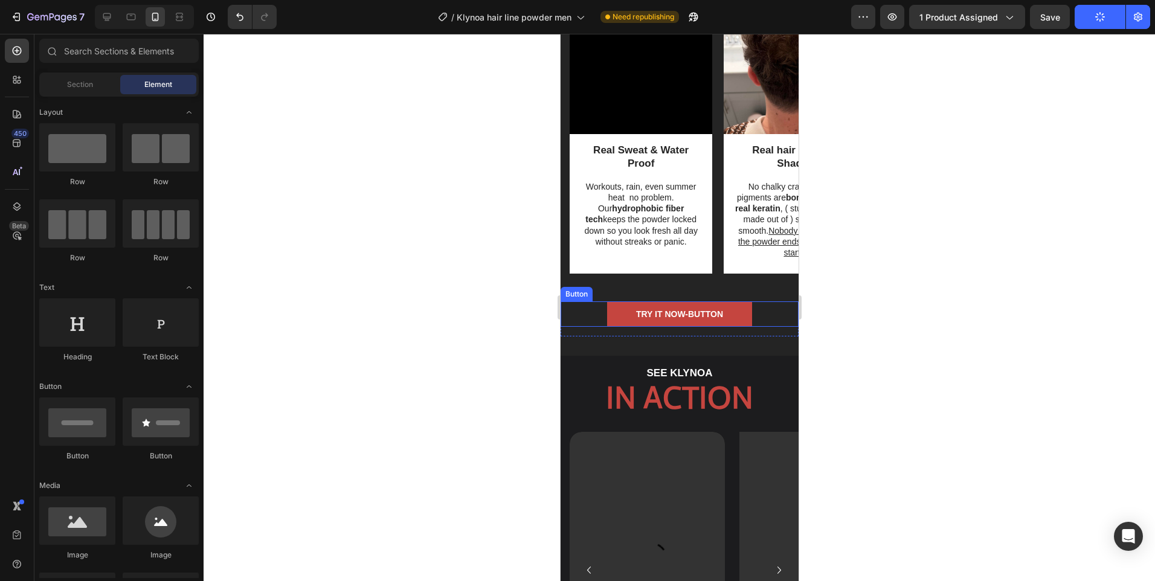
scroll to position [2417, 0]
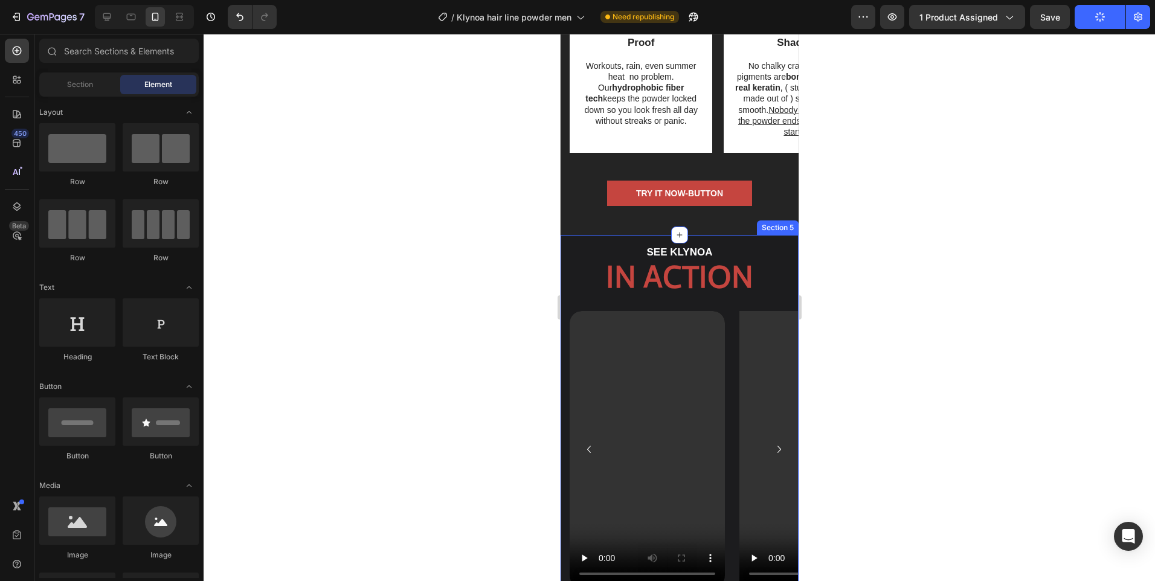
click at [587, 235] on div "SEE KLYNOA Text Block IN ACTION Heading IN ACTION Heading 97% Text Block of guy…" at bounding box center [679, 547] width 238 height 624
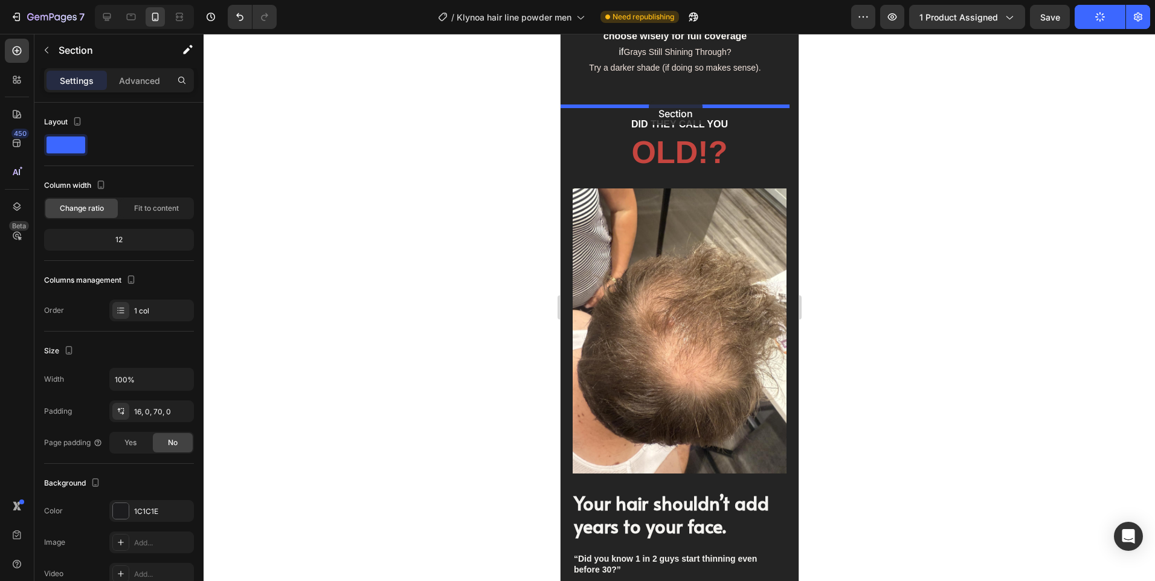
scroll to position [1357, 0]
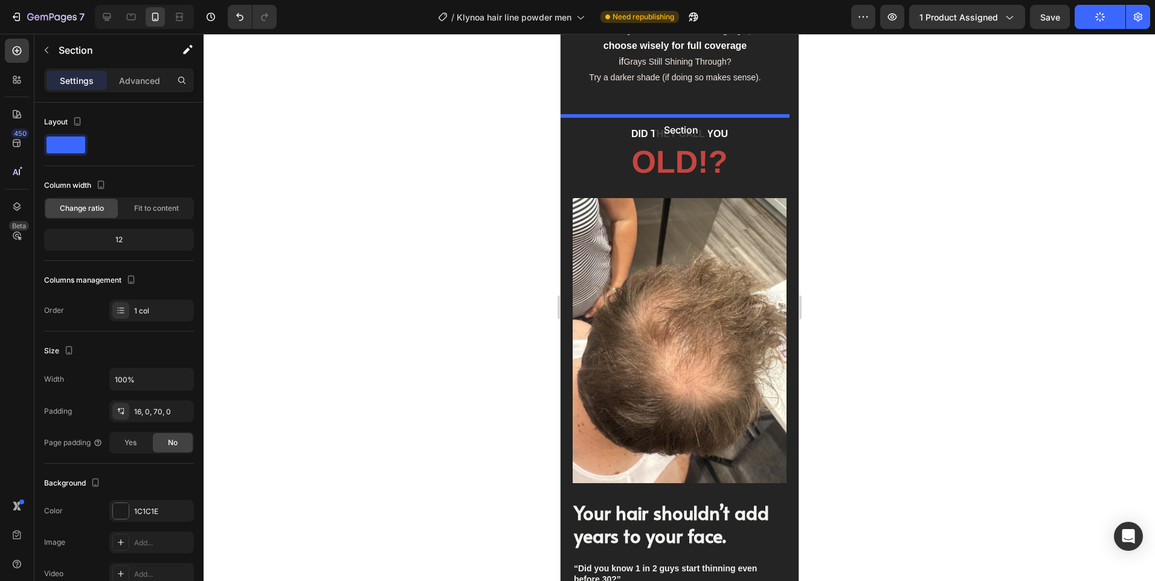
drag, startPoint x: 583, startPoint y: 213, endPoint x: 654, endPoint y: 118, distance: 118.8
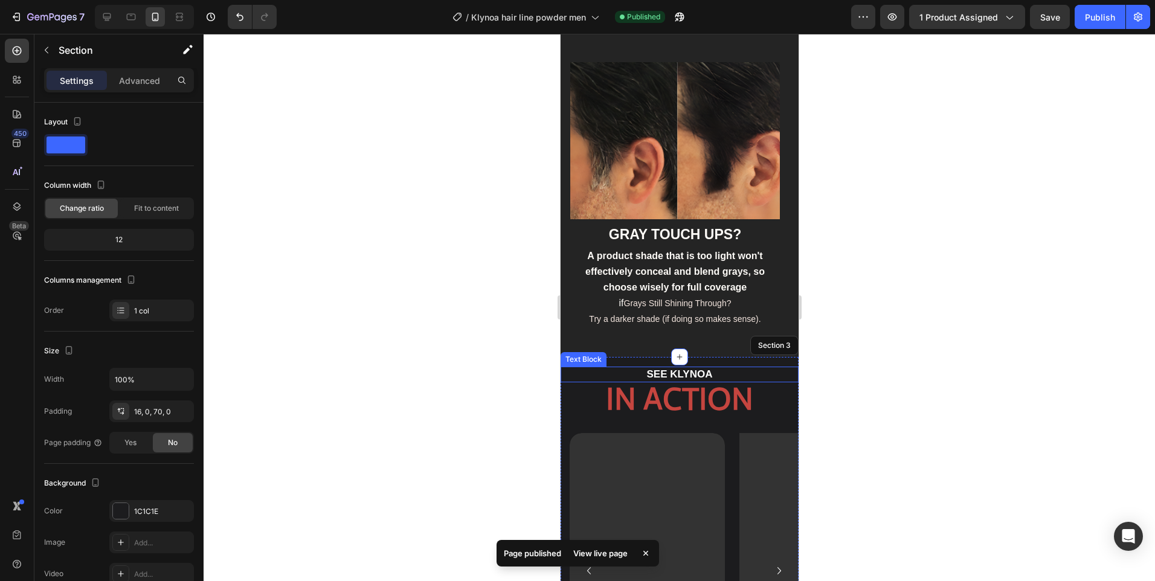
select select "Light blonde"
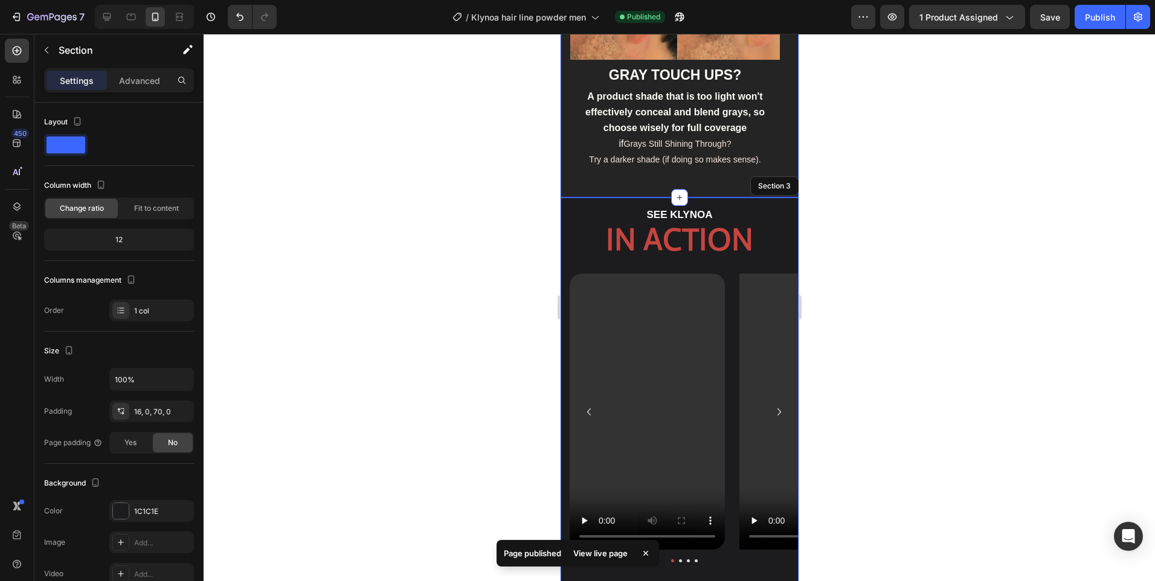
scroll to position [874, 0]
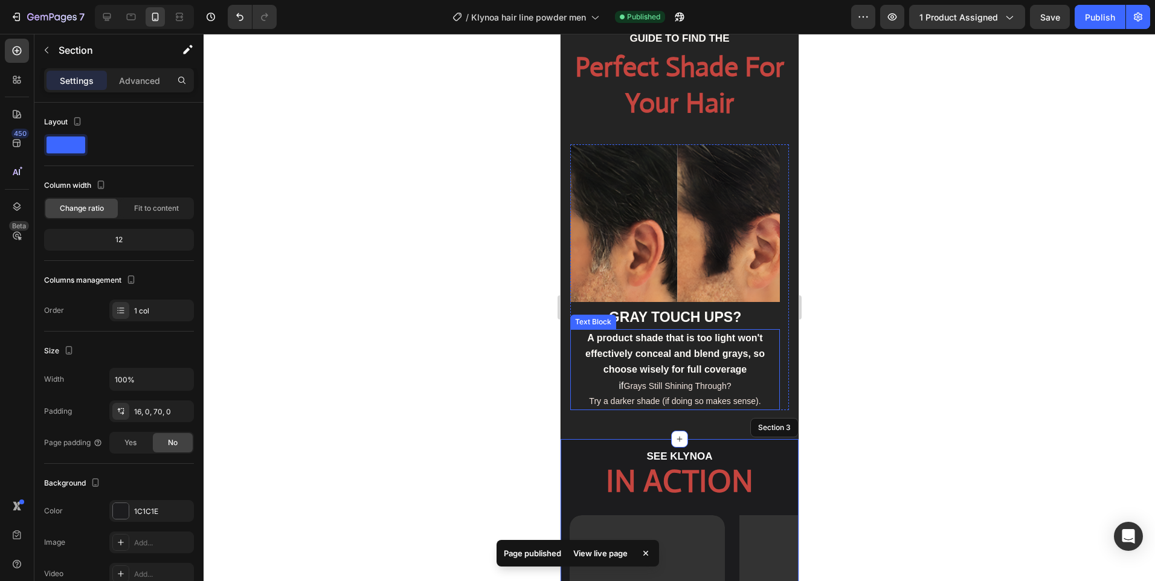
select select "Light blonde"
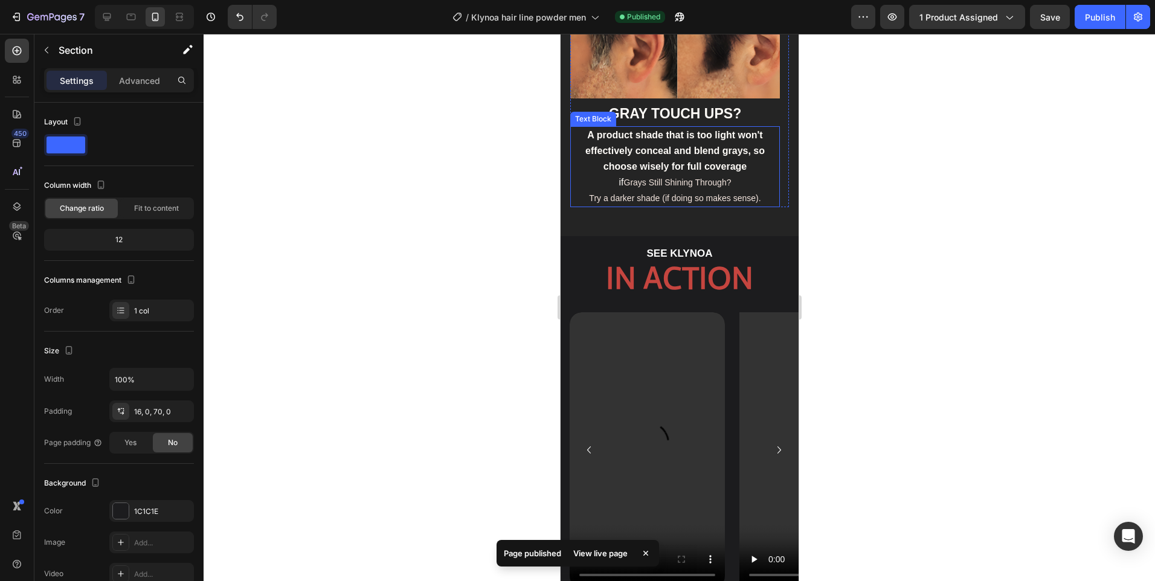
scroll to position [1357, 0]
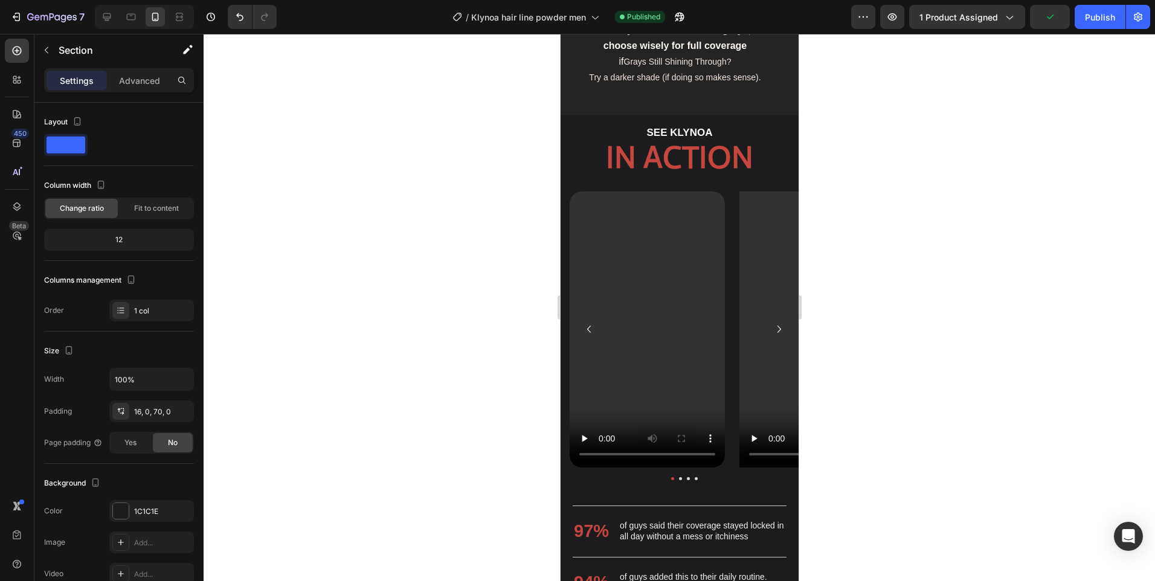
click at [617, 115] on div "SEE KLYNOA Text Block IN ACTION Heading IN ACTION Heading 97% Text Block of guy…" at bounding box center [679, 427] width 238 height 624
click at [600, 123] on div "SEE KLYNOA Text Block IN ACTION Heading IN ACTION Heading 97% Text Block of guy…" at bounding box center [679, 427] width 238 height 624
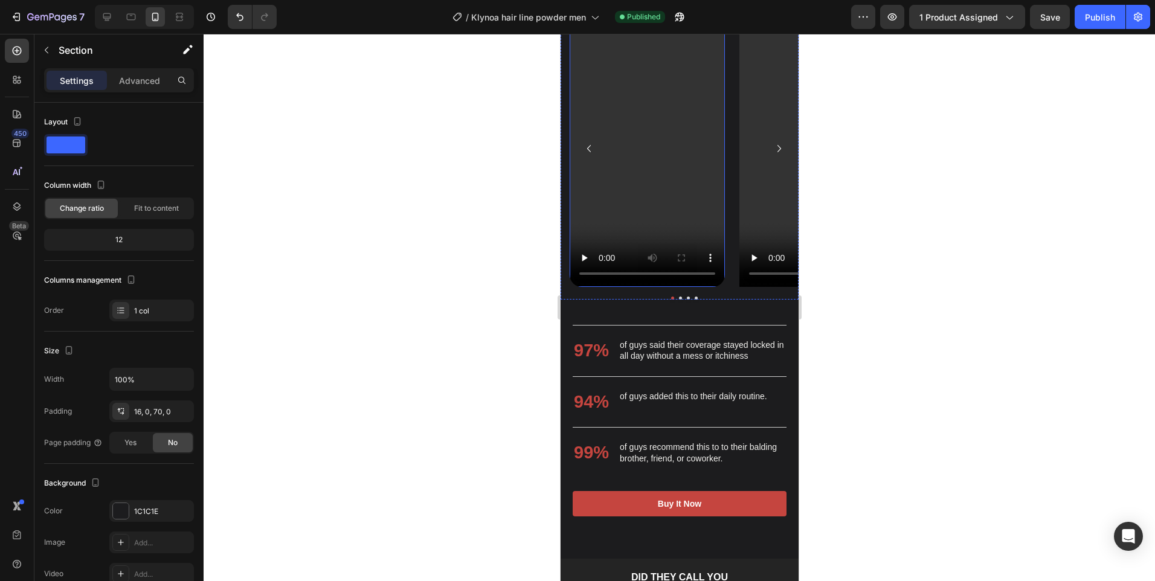
scroll to position [1720, 0]
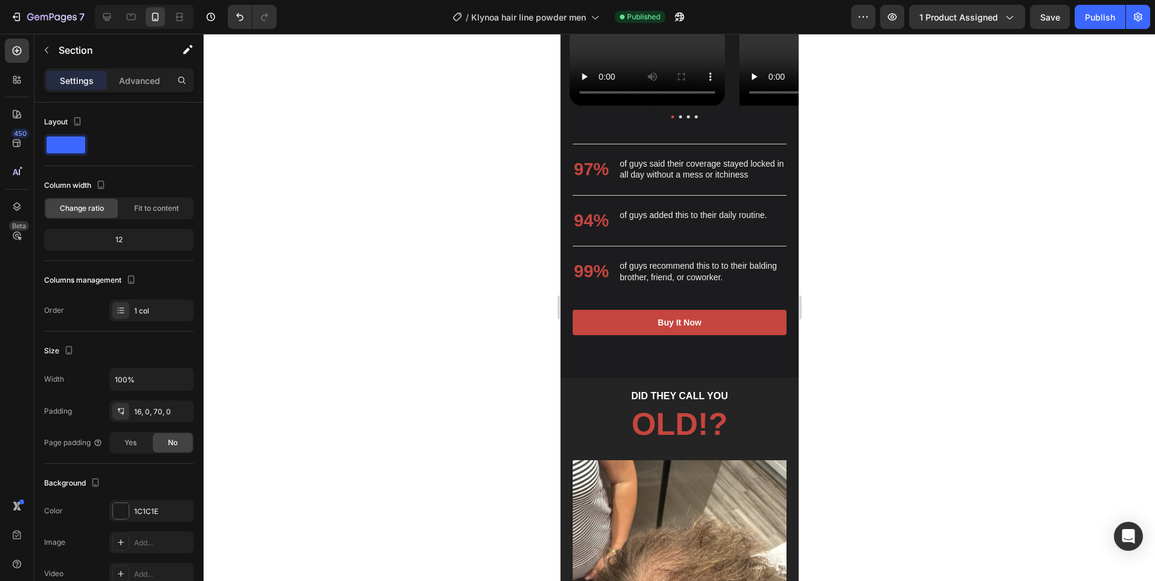
click at [587, 372] on div "SEE KLYNOA Text Block IN ACTION Heading IN ACTION Heading 97% Text Block of guy…" at bounding box center [679, 65] width 238 height 624
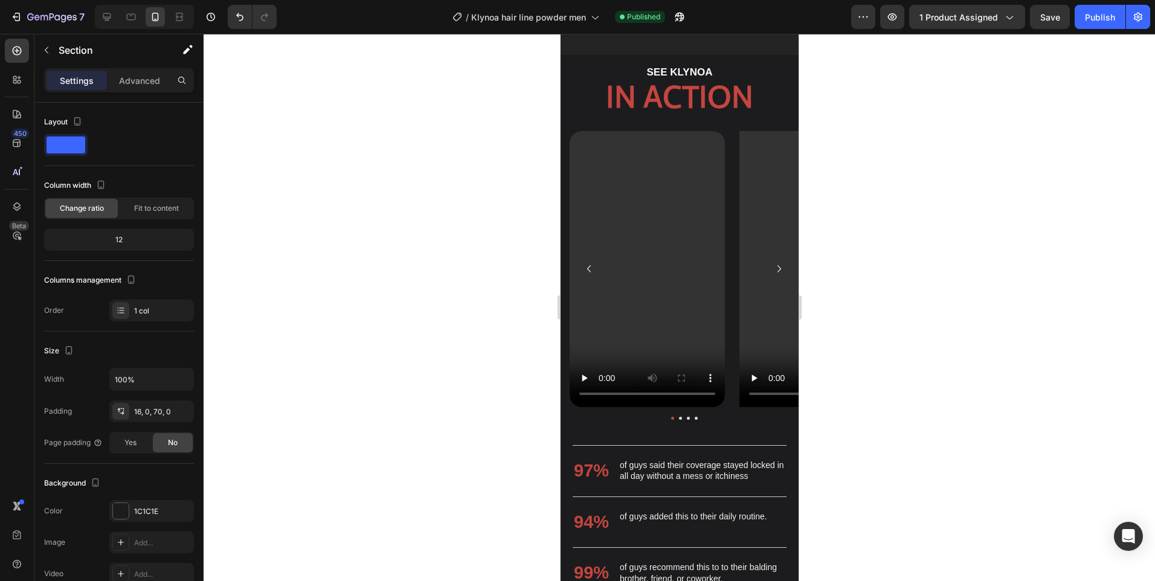
scroll to position [1236, 0]
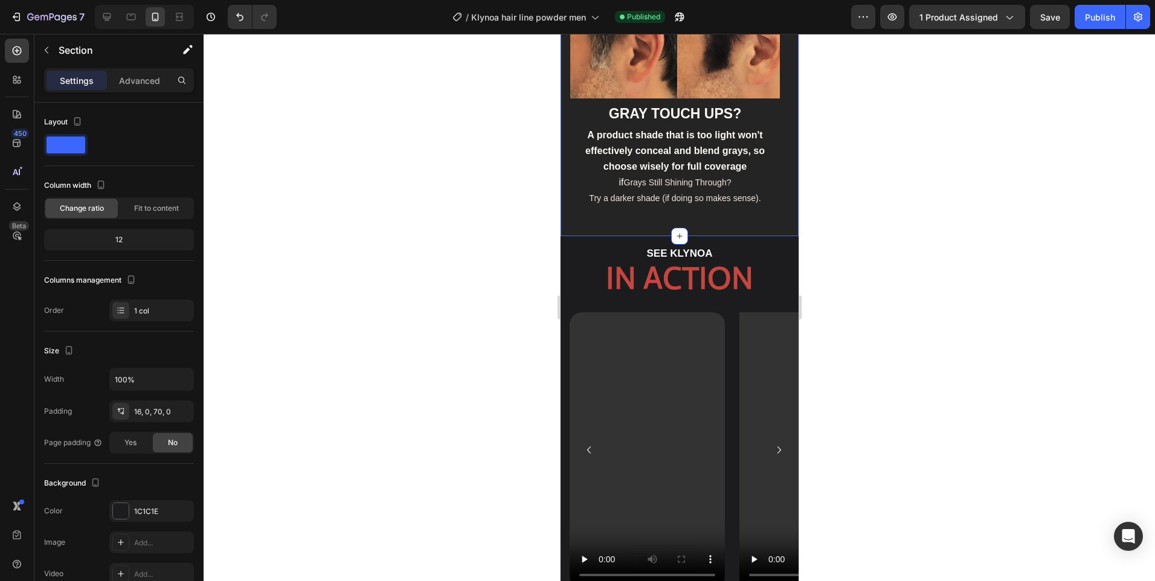
click at [621, 233] on div "GUIDE TO FIND THE Heading Perfect Shade For Your Hair Heading Image GRAY TOUCH …" at bounding box center [679, 21] width 238 height 429
click at [611, 240] on div "SEE KLYNOA Text Block IN ACTION Heading IN ACTION Heading 97% Text Block of guy…" at bounding box center [679, 548] width 238 height 624
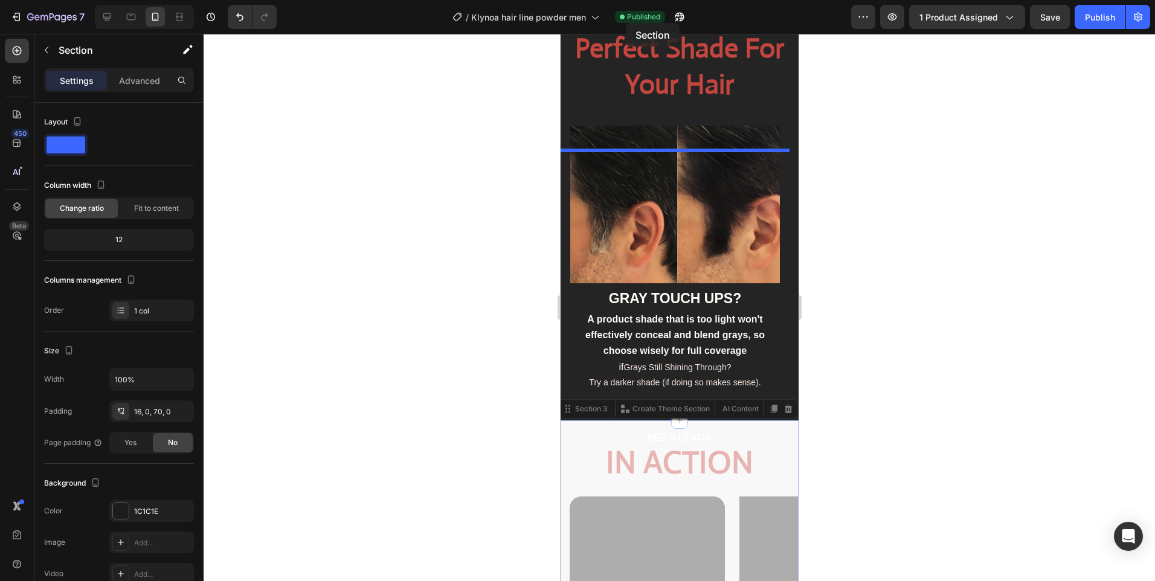
select select "Light blonde"
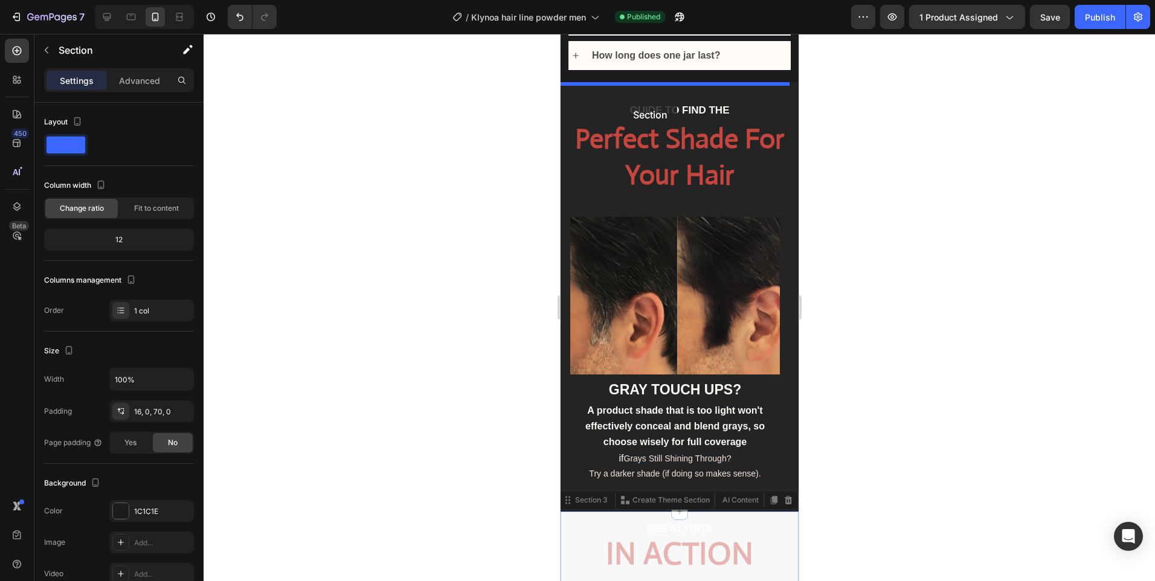
scroll to position [960, 0]
drag, startPoint x: 580, startPoint y: 225, endPoint x: 700, endPoint y: 89, distance: 180.7
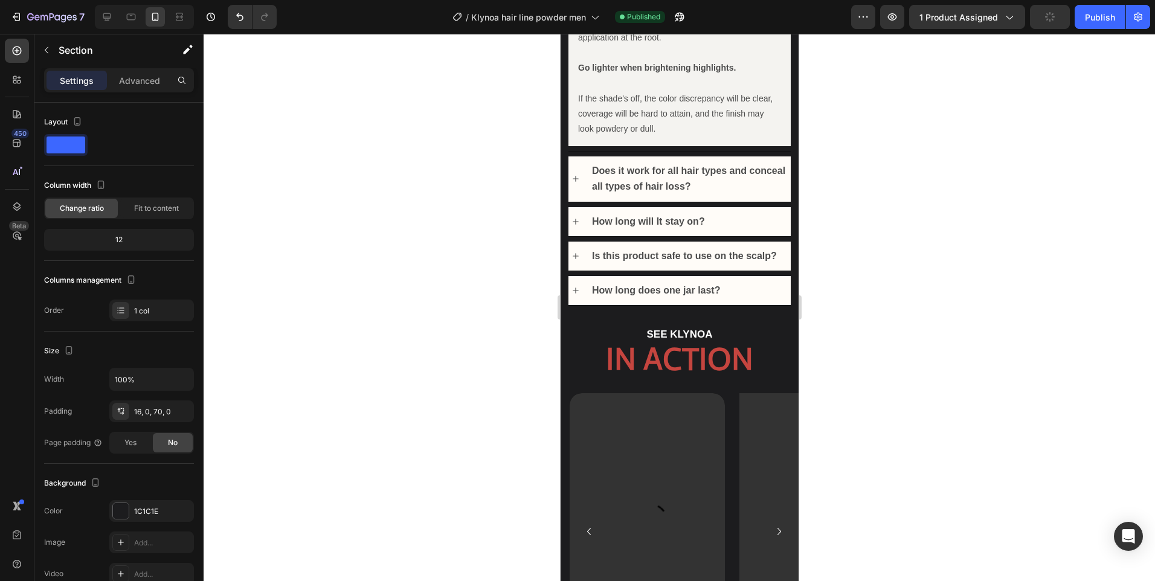
scroll to position [603, 0]
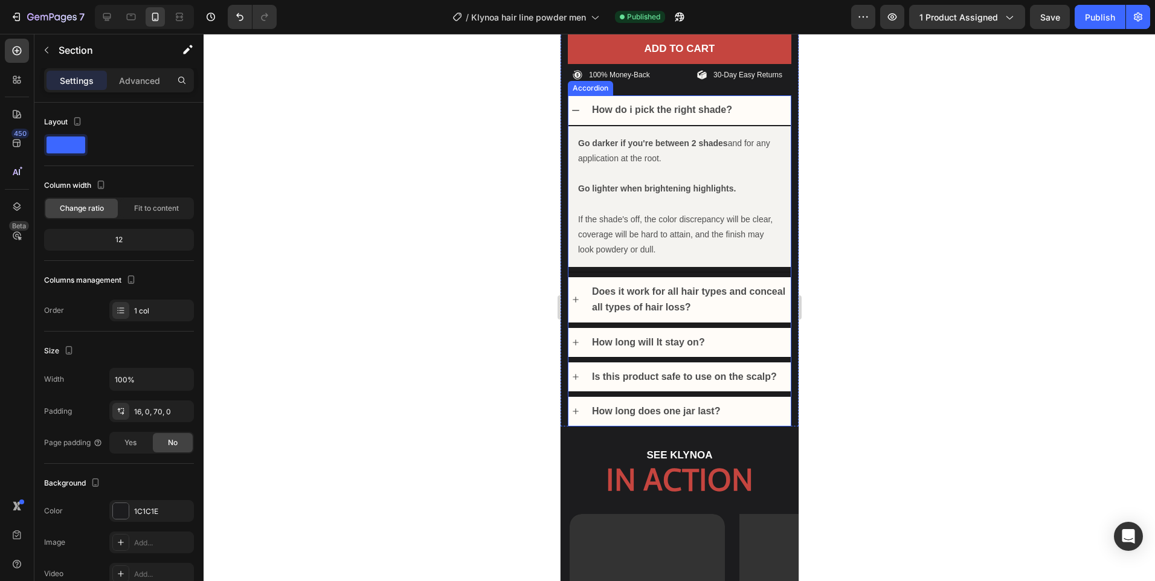
click at [580, 108] on div "How do i pick the right shade?" at bounding box center [679, 109] width 222 height 29
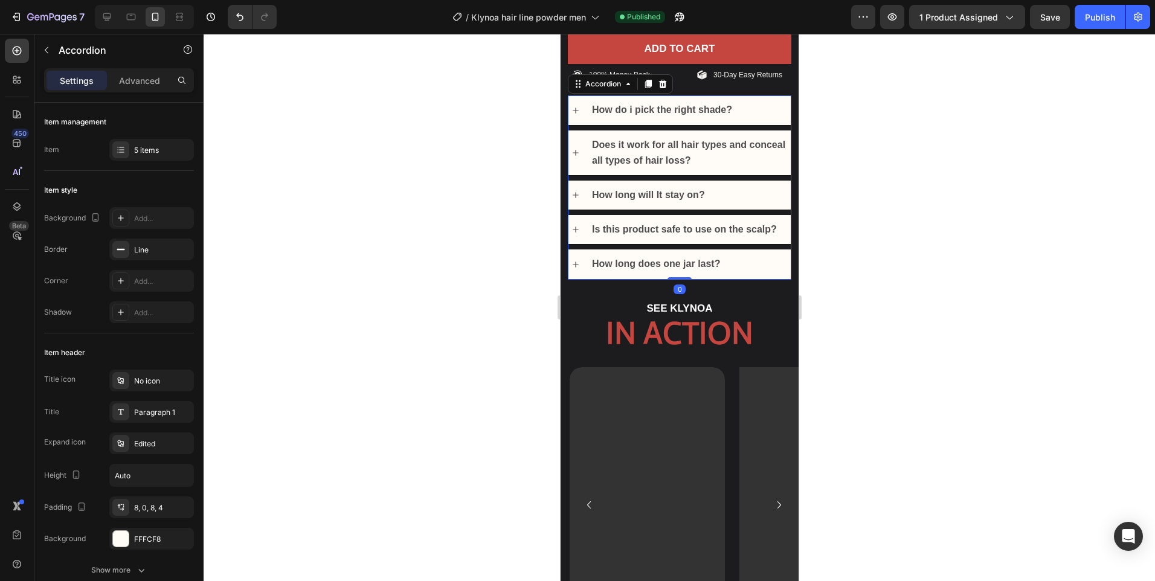
click at [764, 109] on div "How do i pick the right shade?" at bounding box center [690, 109] width 201 height 19
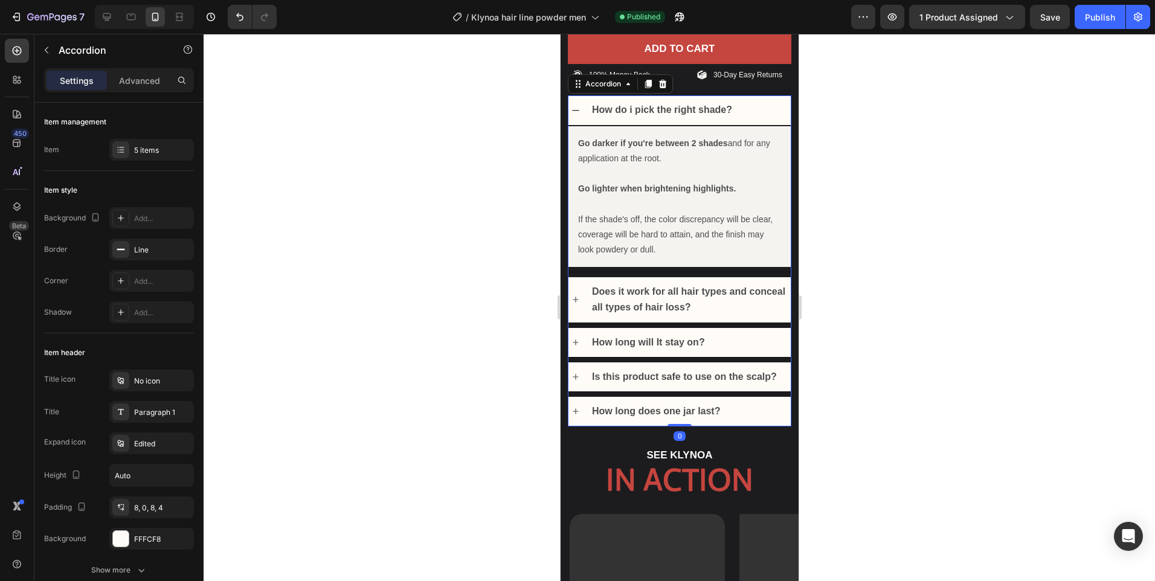
click at [764, 109] on div "How do i pick the right shade?" at bounding box center [690, 109] width 201 height 19
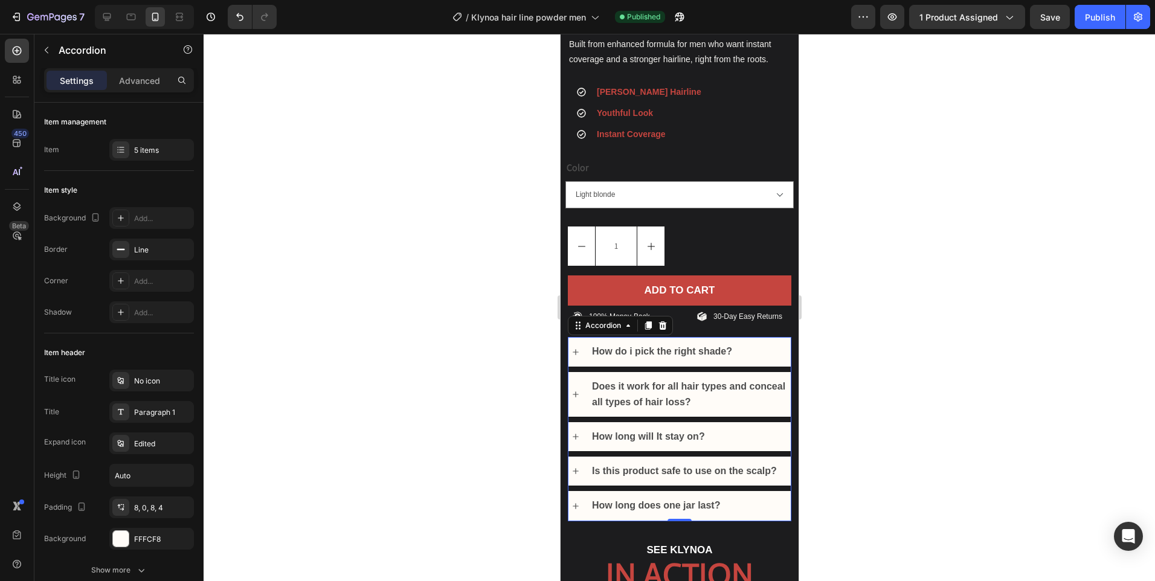
scroll to position [120, 0]
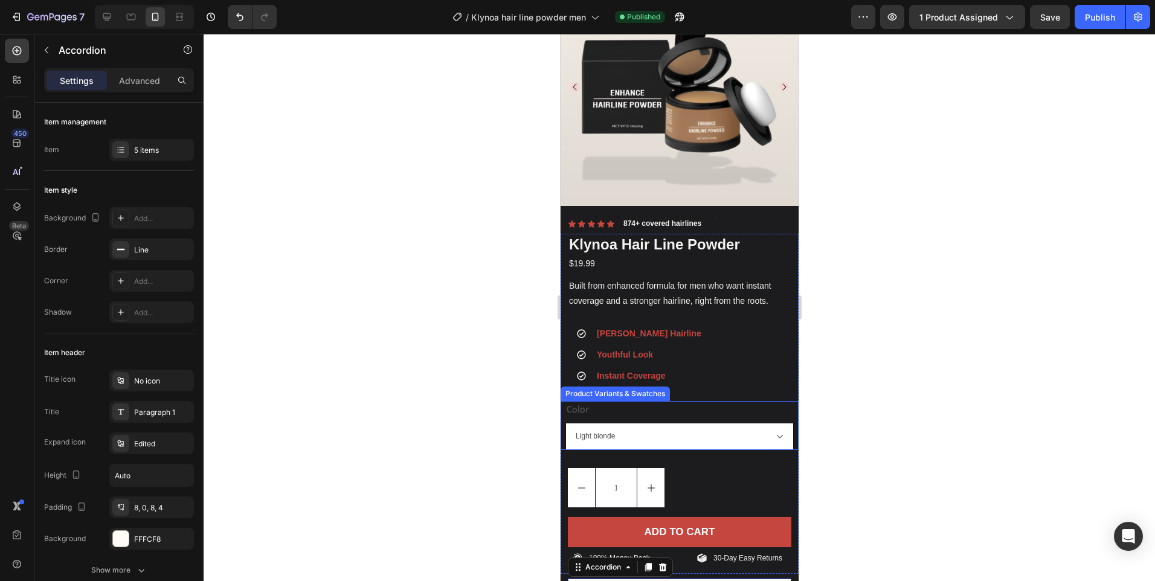
click at [662, 427] on select "Black Maroon Dark blonde White Dark Brown Dark Grey Light Grey Light blonde Bro…" at bounding box center [679, 436] width 228 height 27
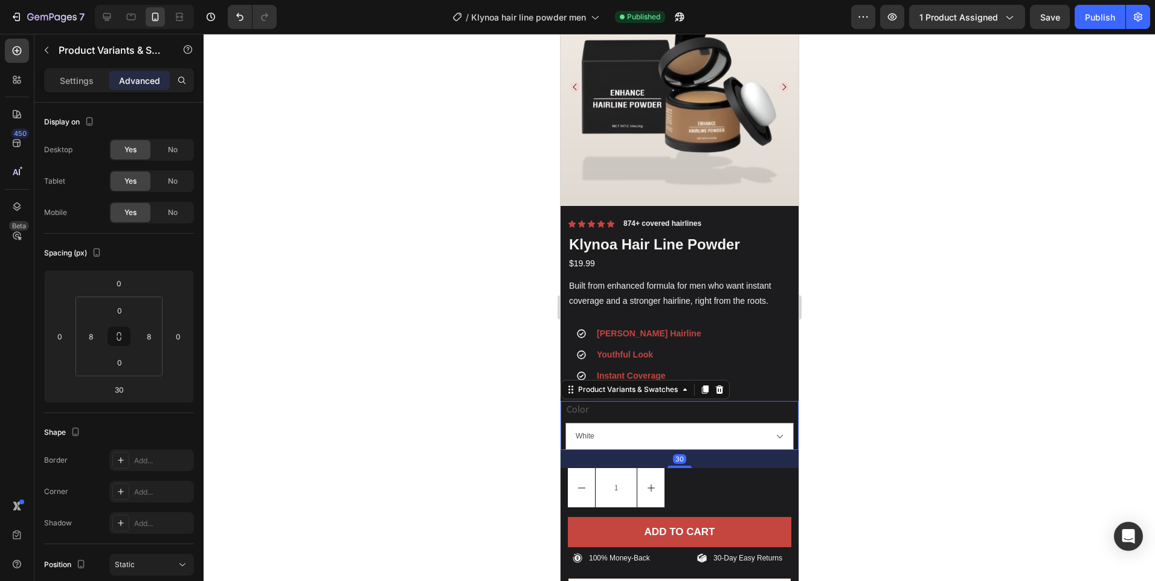
click at [565, 423] on select "Black Maroon Dark blonde White Dark Brown Dark Grey Light Grey Light blonde Bro…" at bounding box center [679, 436] width 228 height 27
select select "White"
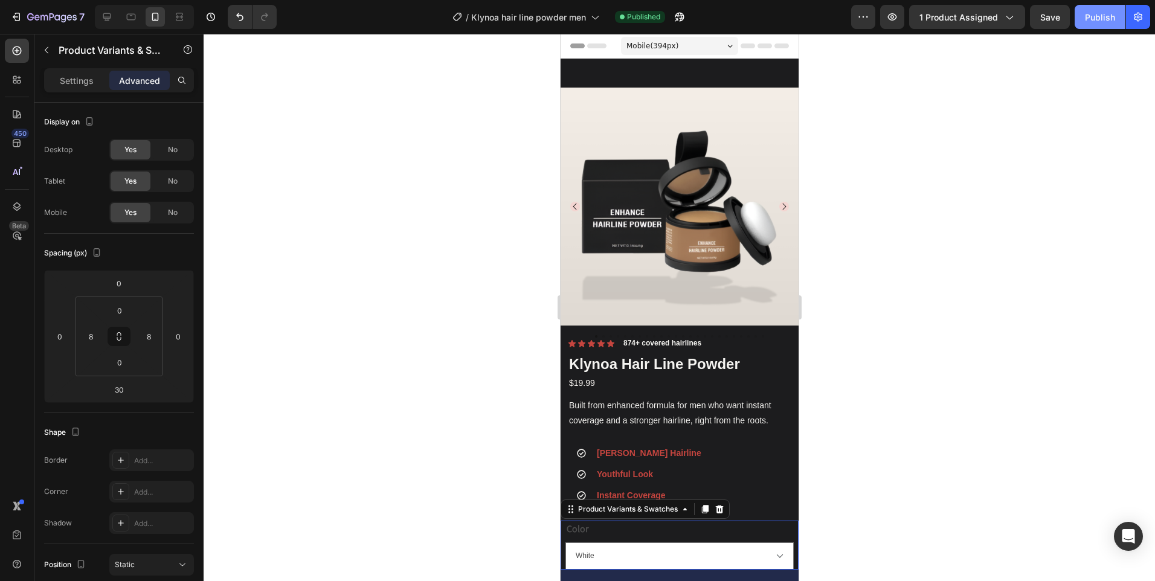
click at [1110, 11] on div "Publish" at bounding box center [1100, 17] width 30 height 13
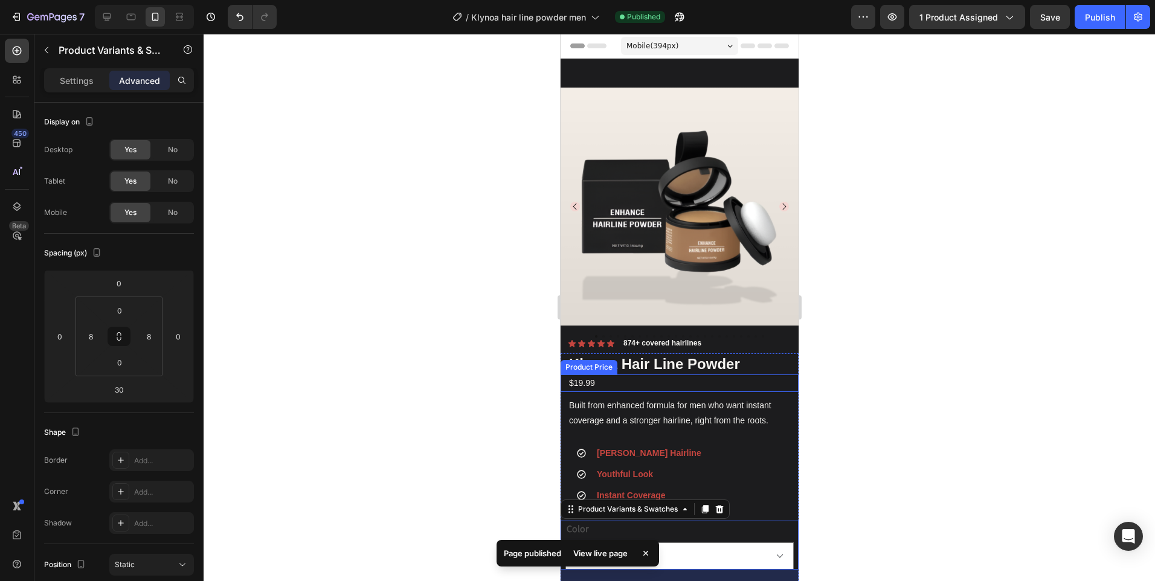
click at [587, 375] on div "$19.99" at bounding box center [682, 384] width 231 height 18
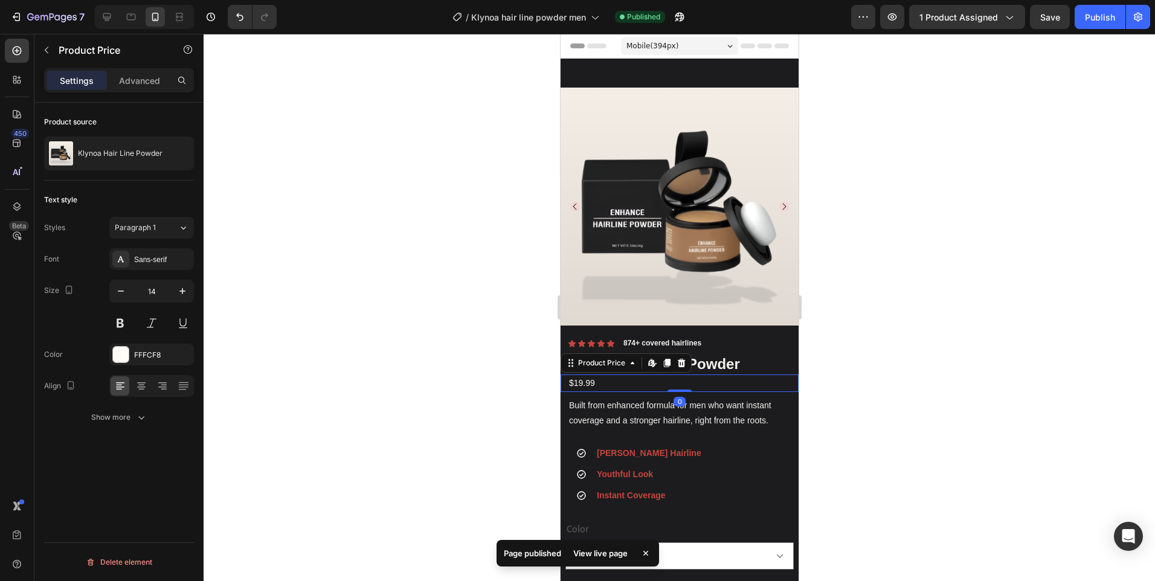
click at [587, 375] on div "$19.99" at bounding box center [682, 384] width 231 height 18
click at [590, 376] on div "$19.99" at bounding box center [682, 384] width 231 height 18
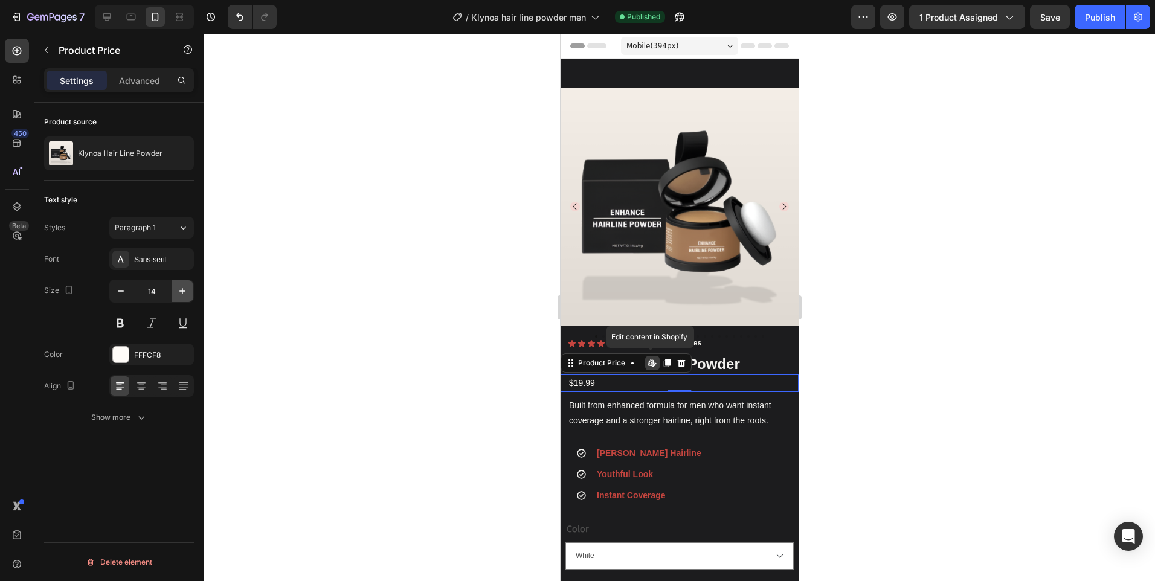
click at [179, 285] on icon "button" at bounding box center [182, 291] width 12 height 12
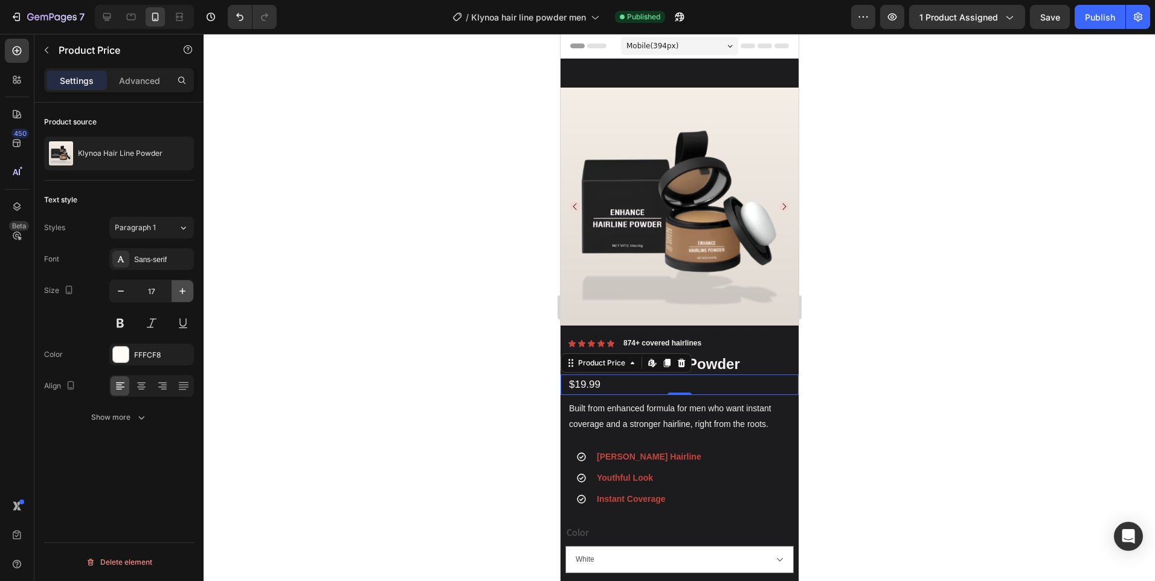
click at [179, 285] on icon "button" at bounding box center [182, 291] width 12 height 12
type input "18"
click at [1068, 153] on div at bounding box center [680, 308] width 952 height 548
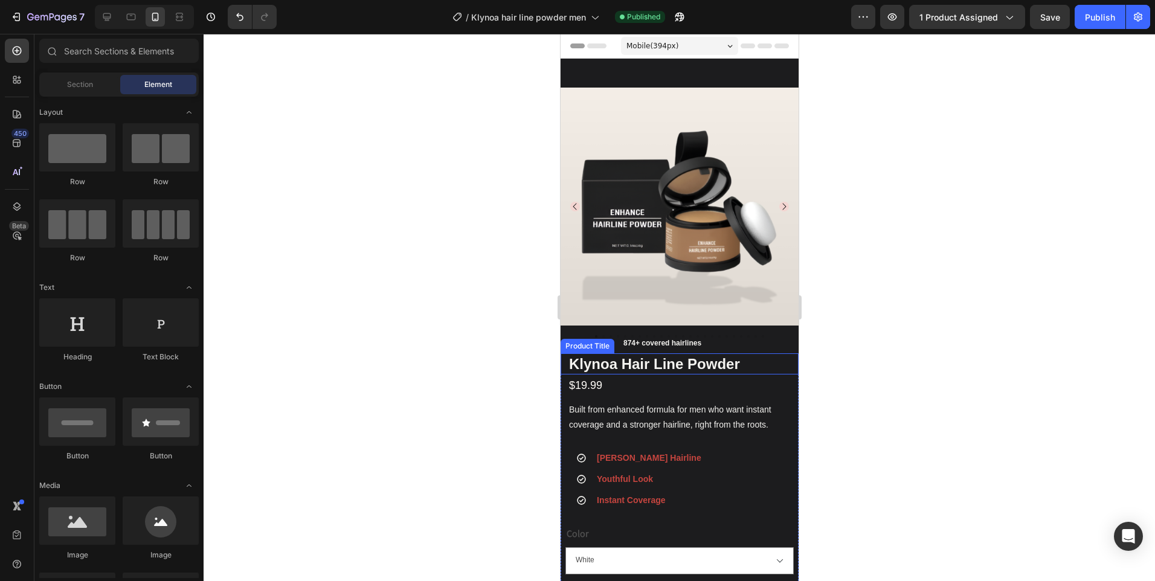
click at [616, 358] on h1 "Klynoa Hair Line Powder" at bounding box center [679, 364] width 224 height 21
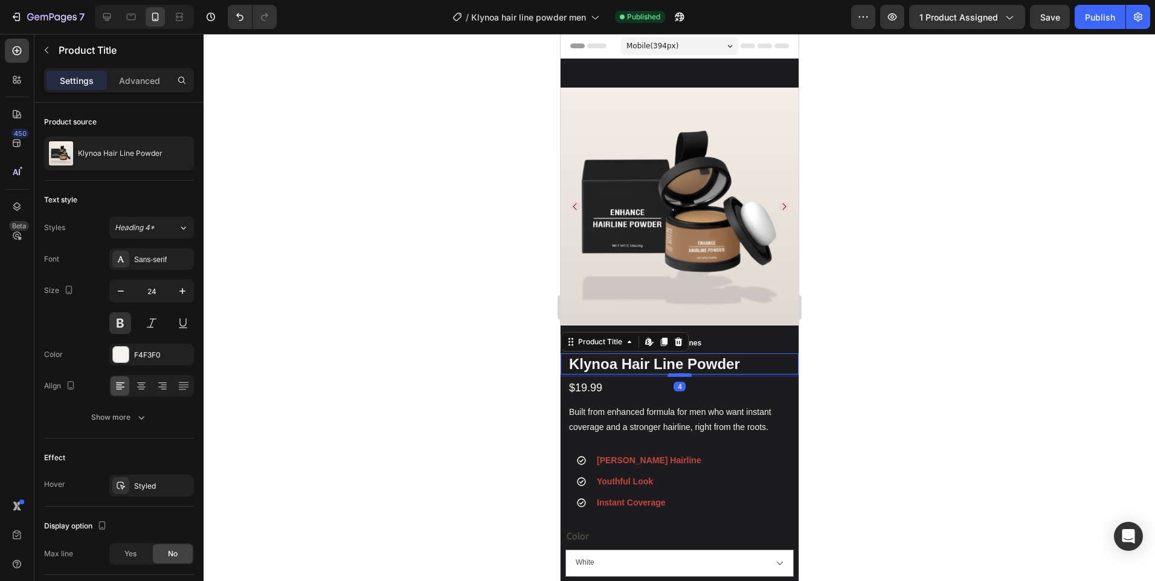
click at [682, 373] on div at bounding box center [679, 375] width 24 height 4
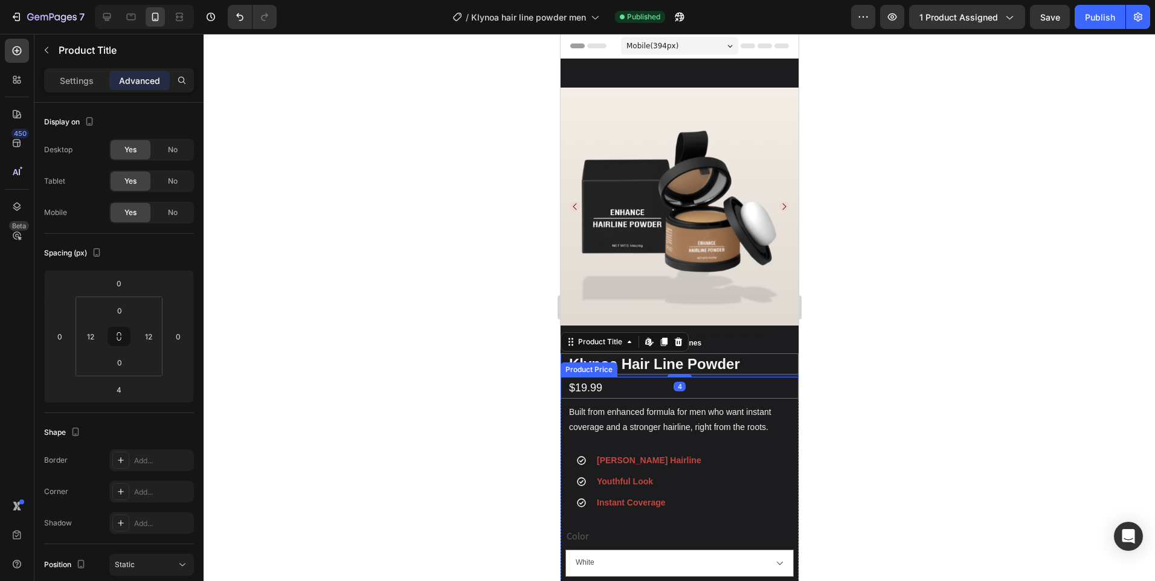
click at [712, 382] on div "$19.99" at bounding box center [682, 388] width 231 height 22
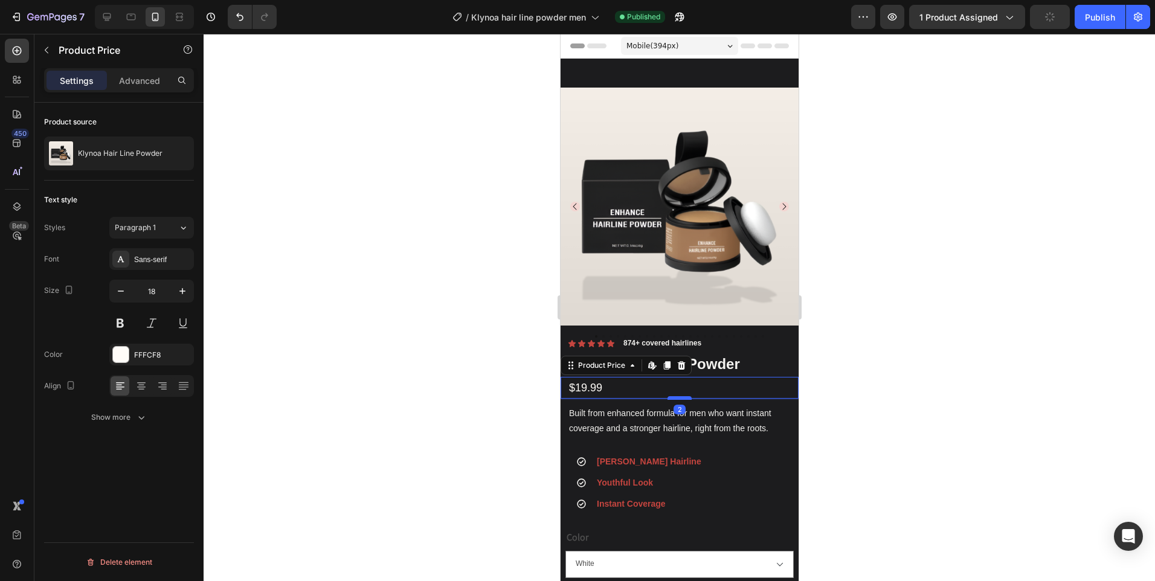
click at [675, 396] on div at bounding box center [679, 398] width 24 height 4
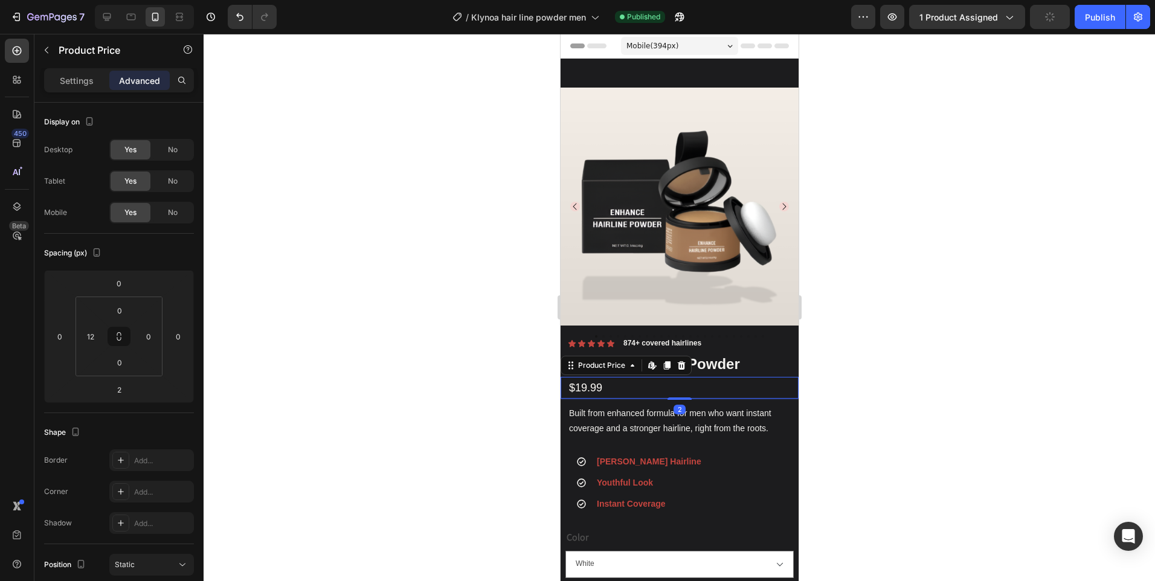
click at [681, 377] on div "$19.99 Product Price Edit content in Shopify 2 Product Price Edit content in Sh…" at bounding box center [679, 388] width 238 height 22
click at [873, 283] on div at bounding box center [680, 308] width 952 height 548
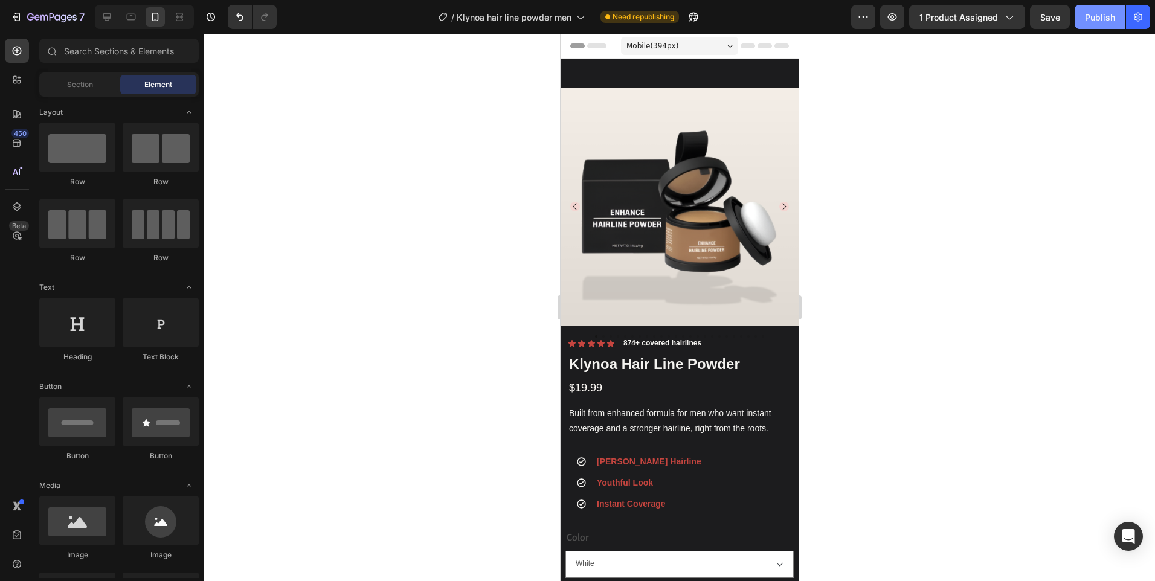
click at [1109, 7] on button "Publish" at bounding box center [1100, 17] width 51 height 24
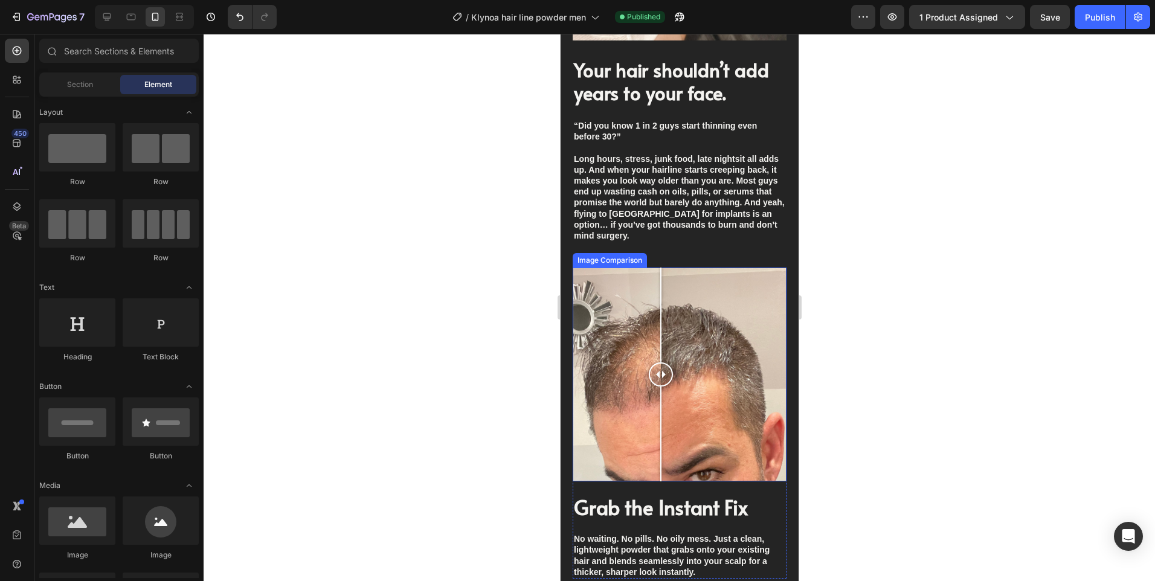
scroll to position [2478, 0]
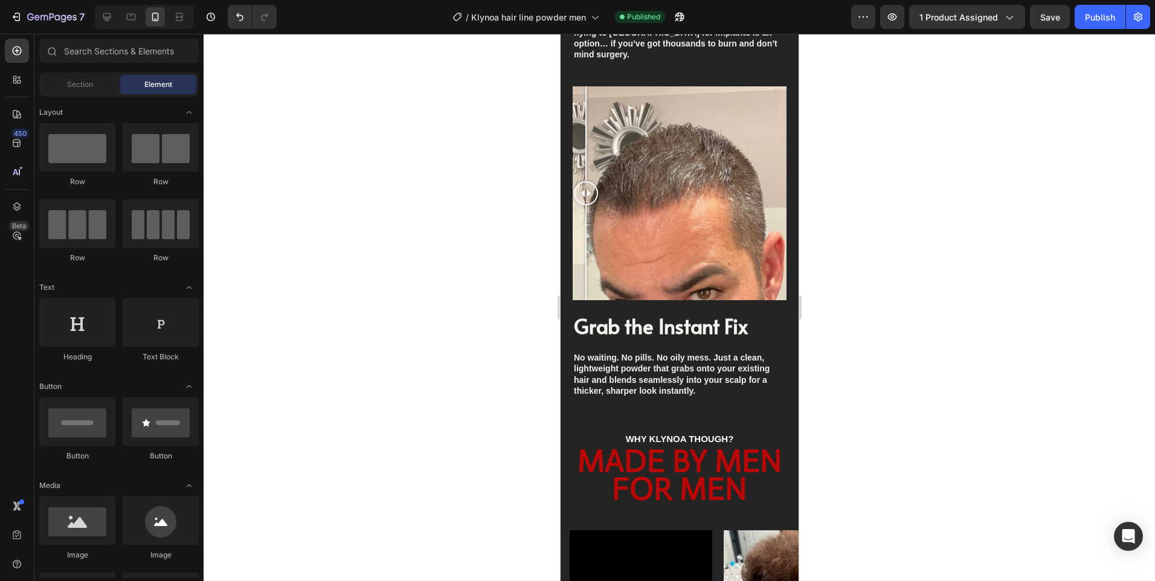
drag, startPoint x: 666, startPoint y: 184, endPoint x: 531, endPoint y: 175, distance: 135.7
click at [560, 175] on html "Mobile ( 394 px) iPhone 13 Mini iPhone 13 Pro iPhone 11 Pro Max iPhone 15 Pro M…" at bounding box center [679, 233] width 238 height 5355
